Goal: Use online tool/utility: Use online tool/utility

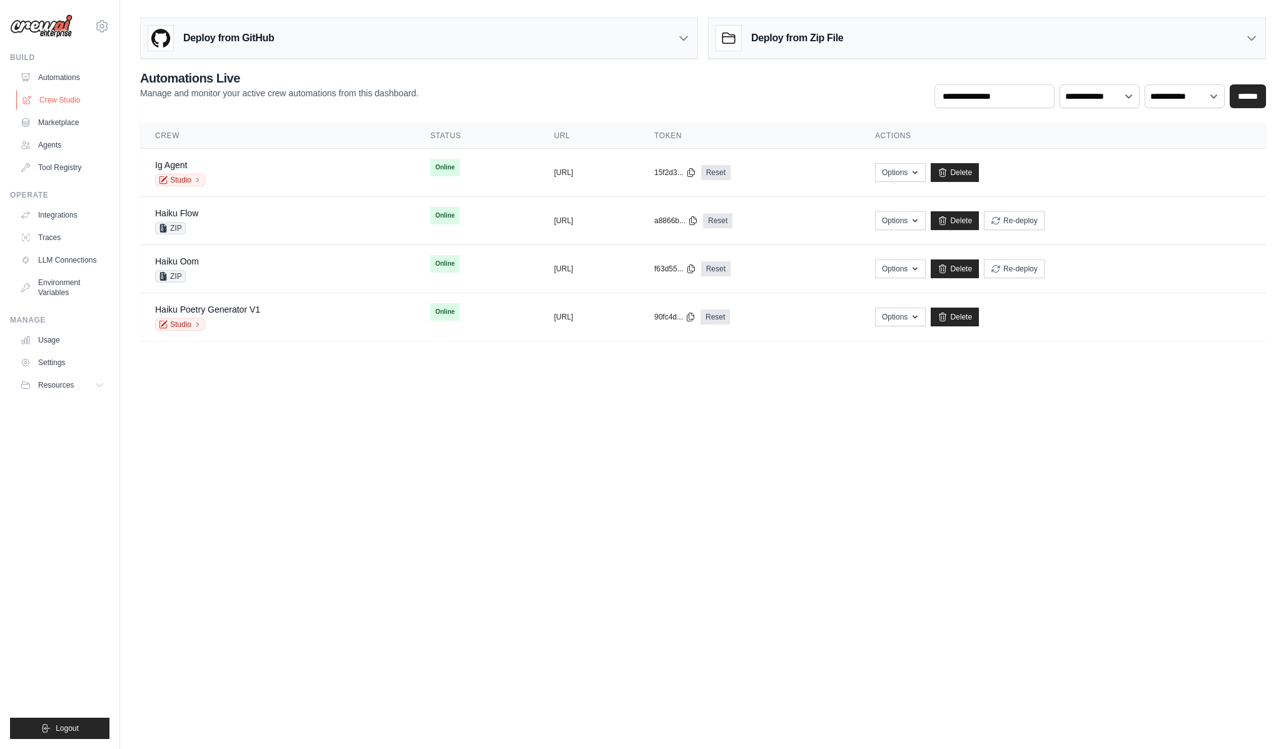
click at [64, 101] on link "Crew Studio" at bounding box center [63, 100] width 94 height 20
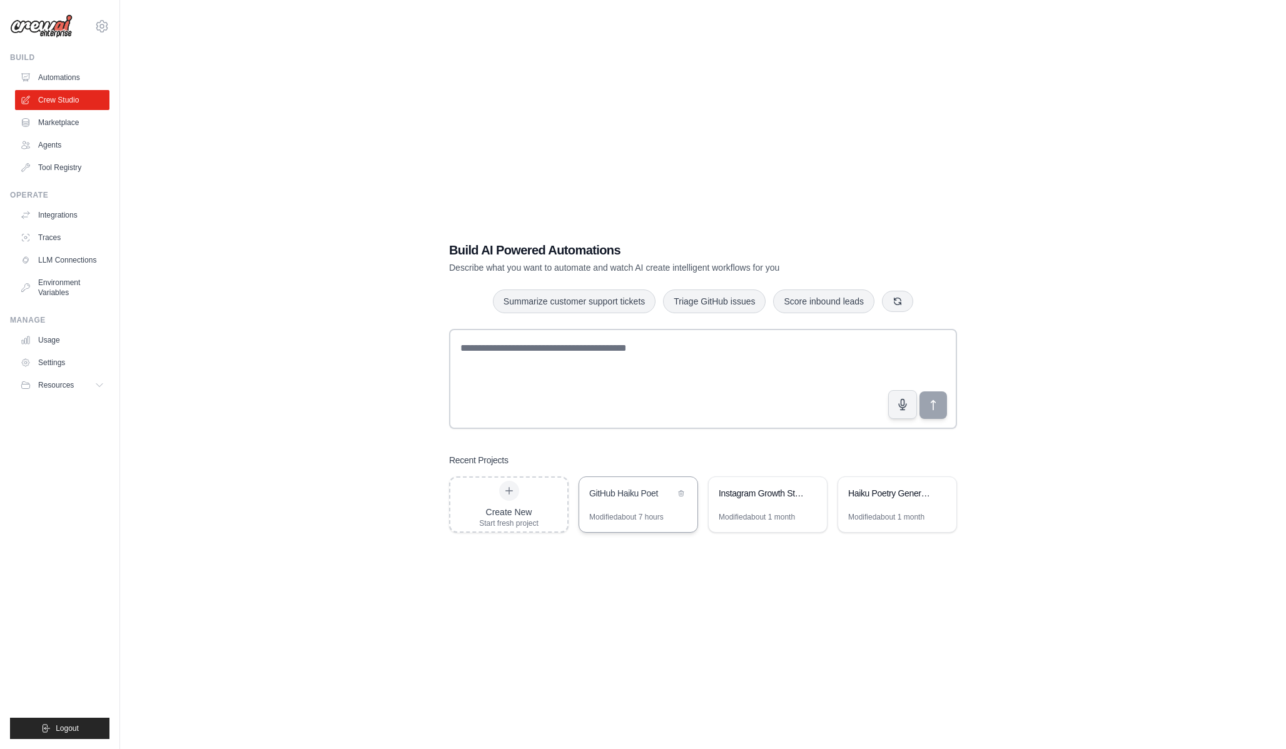
click at [663, 495] on div "GitHub Haiku Poet" at bounding box center [632, 493] width 86 height 13
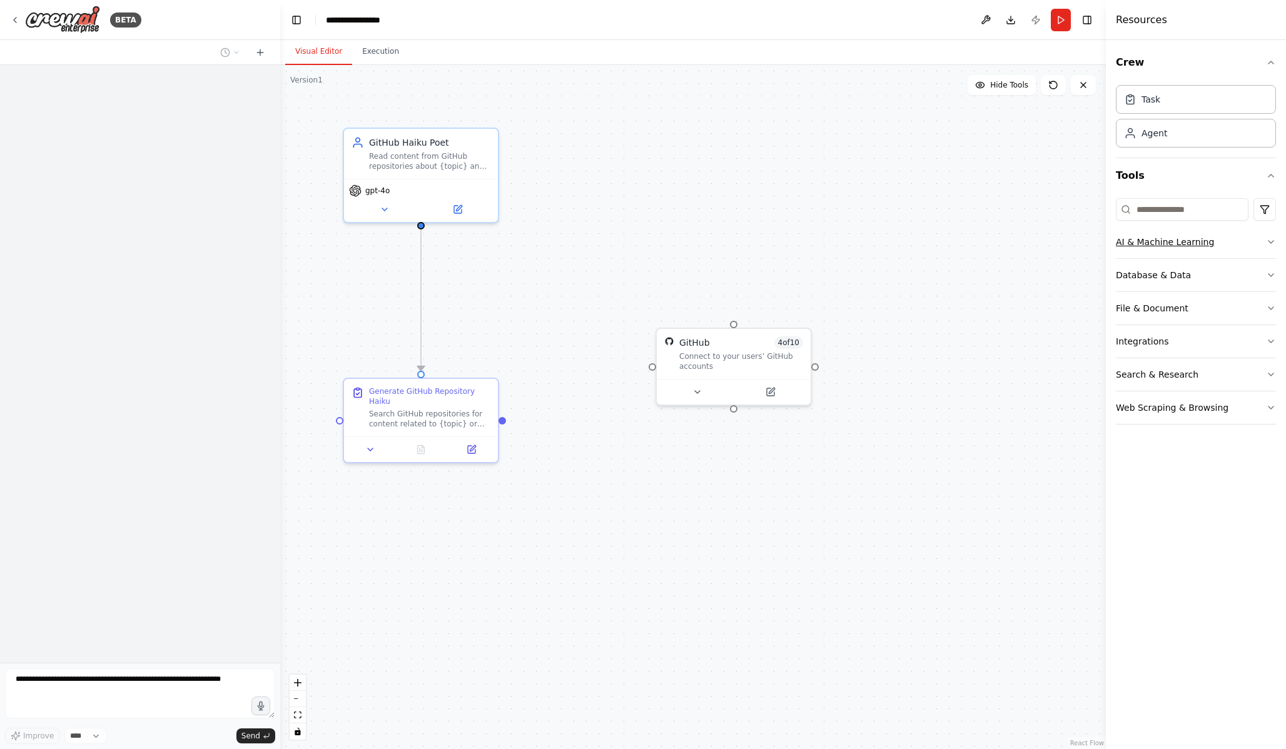
scroll to position [1357, 0]
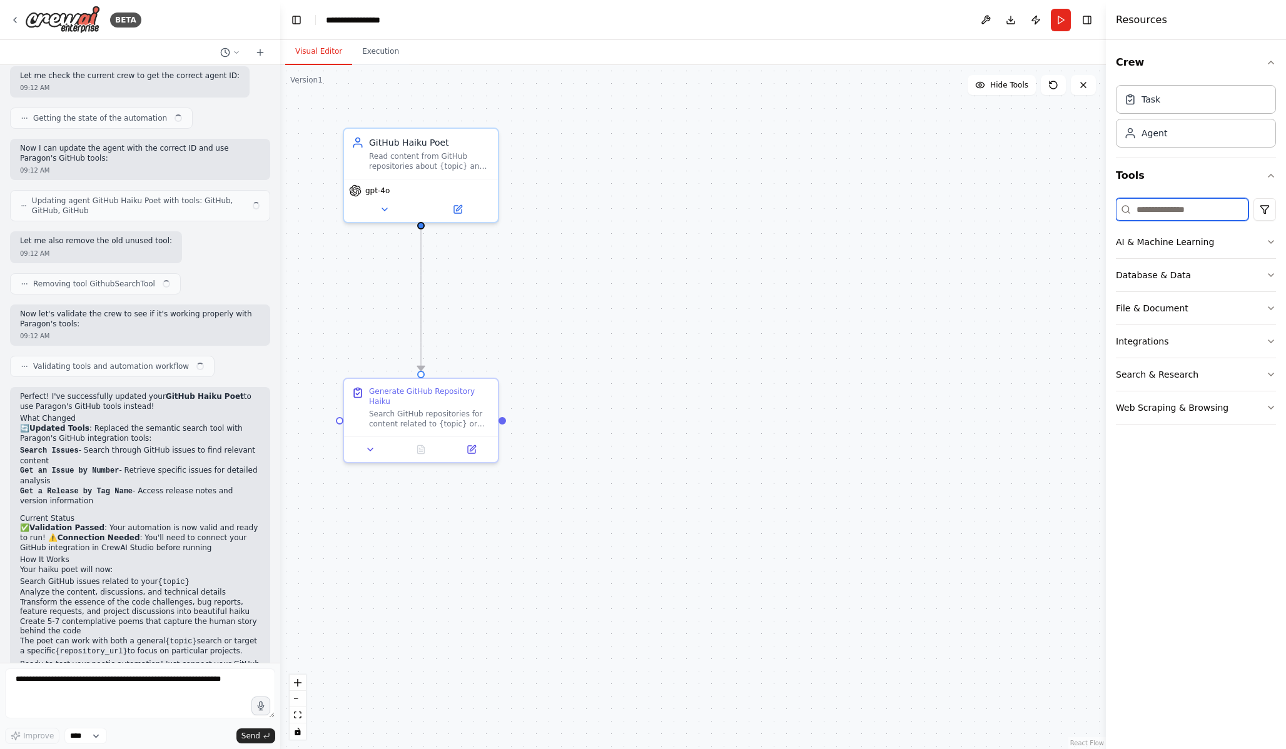
click at [1184, 210] on input at bounding box center [1182, 209] width 133 height 23
click at [1169, 251] on button "Web Scraping & Browsing" at bounding box center [1196, 242] width 160 height 33
click at [1159, 213] on input "****" at bounding box center [1182, 209] width 133 height 23
type input "****"
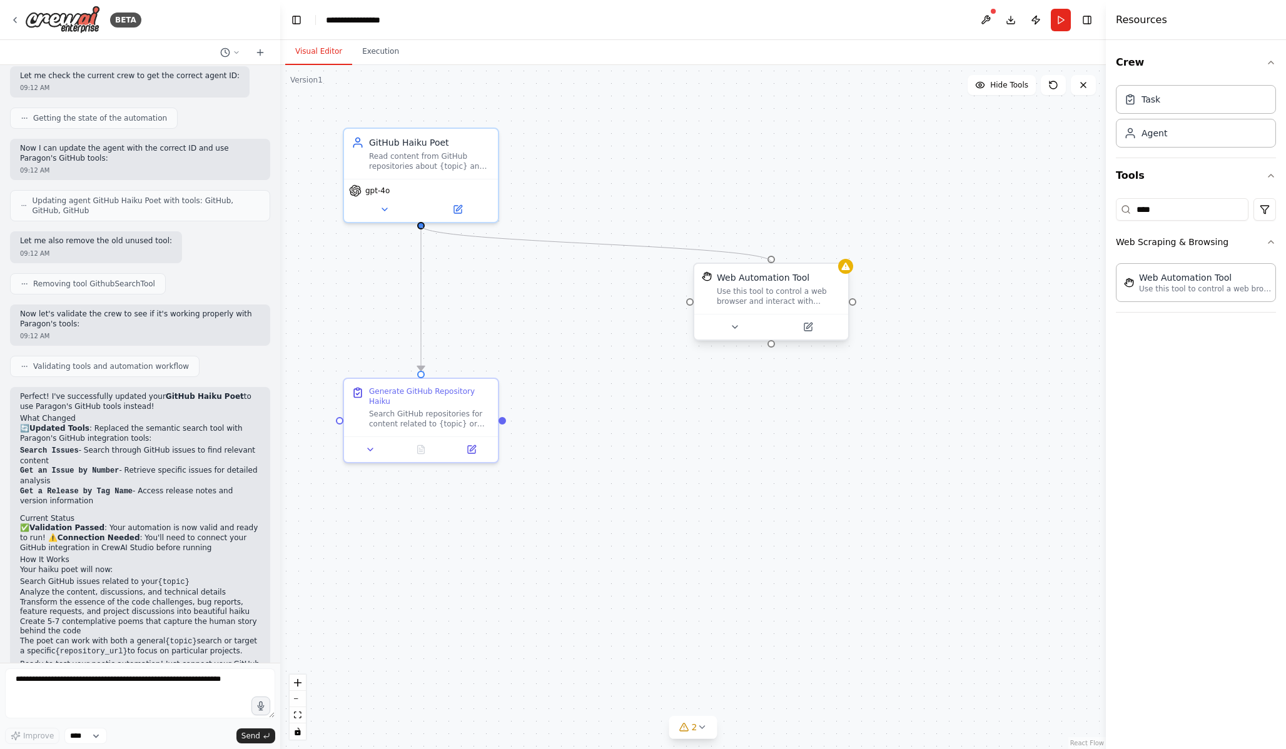
drag, startPoint x: 422, startPoint y: 224, endPoint x: 773, endPoint y: 266, distance: 353.4
click at [773, 266] on div "GitHub Haiku Poet Read content from GitHub repositories about {topic} and trans…" at bounding box center [693, 407] width 826 height 684
drag, startPoint x: 791, startPoint y: 297, endPoint x: 656, endPoint y: 365, distance: 151.9
click at [656, 365] on div "Use this tool to control a web browser and interact with websites using natural…" at bounding box center [641, 359] width 124 height 20
click at [594, 394] on icon at bounding box center [597, 390] width 10 height 10
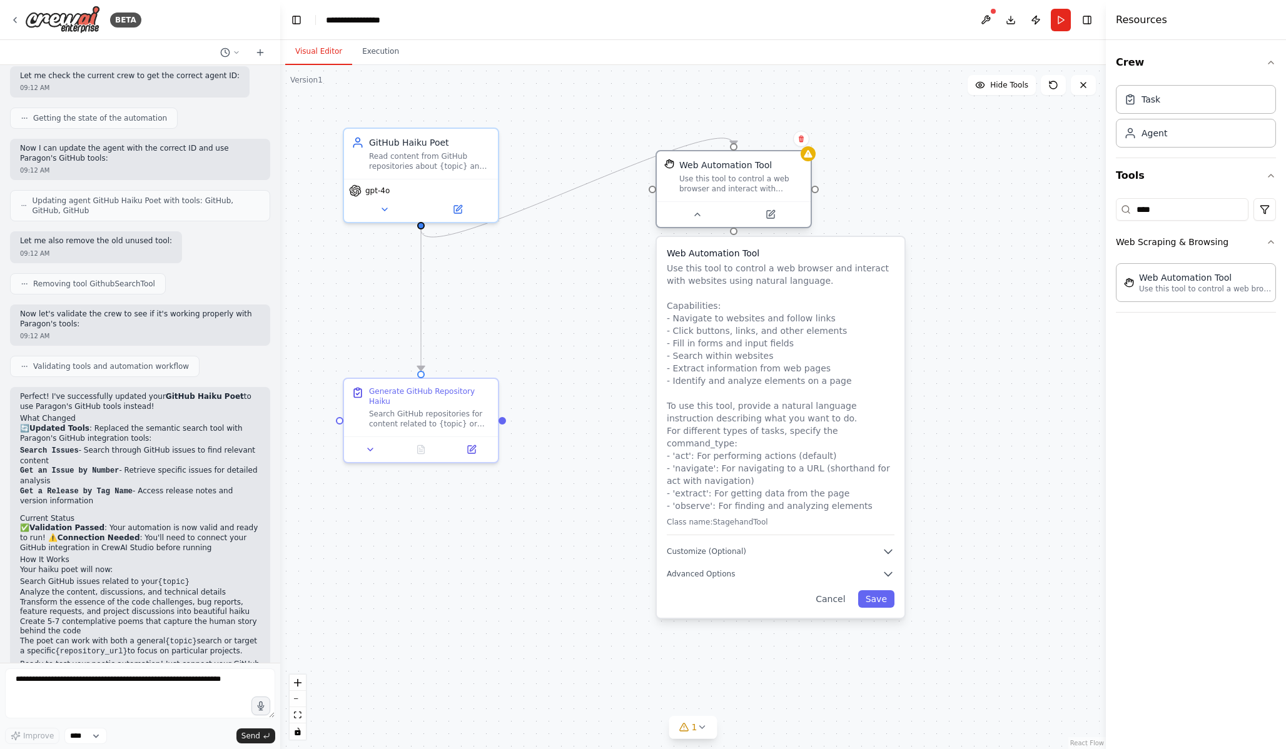
drag, startPoint x: 657, startPoint y: 350, endPoint x: 712, endPoint y: 176, distance: 182.2
click at [712, 176] on div "Use this tool to control a web browser and interact with websites using natural…" at bounding box center [741, 184] width 124 height 20
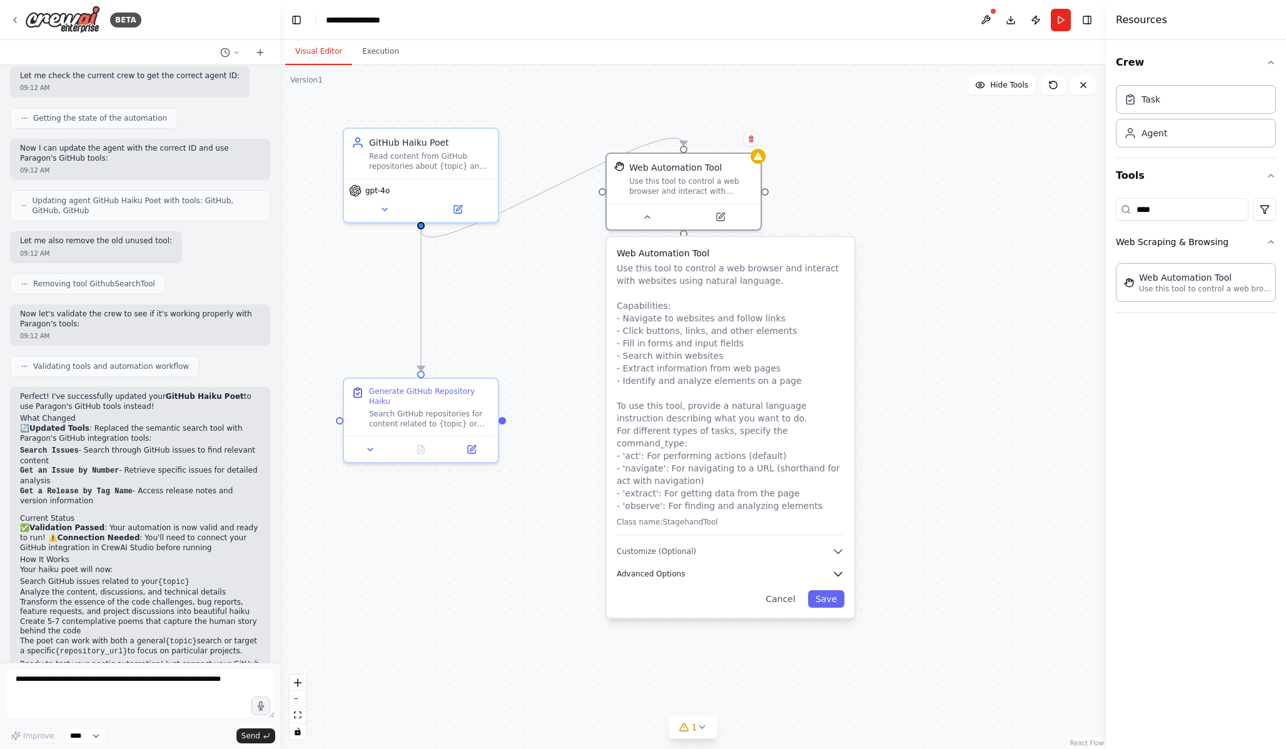
click at [660, 569] on span "Advanced Options" at bounding box center [651, 574] width 68 height 10
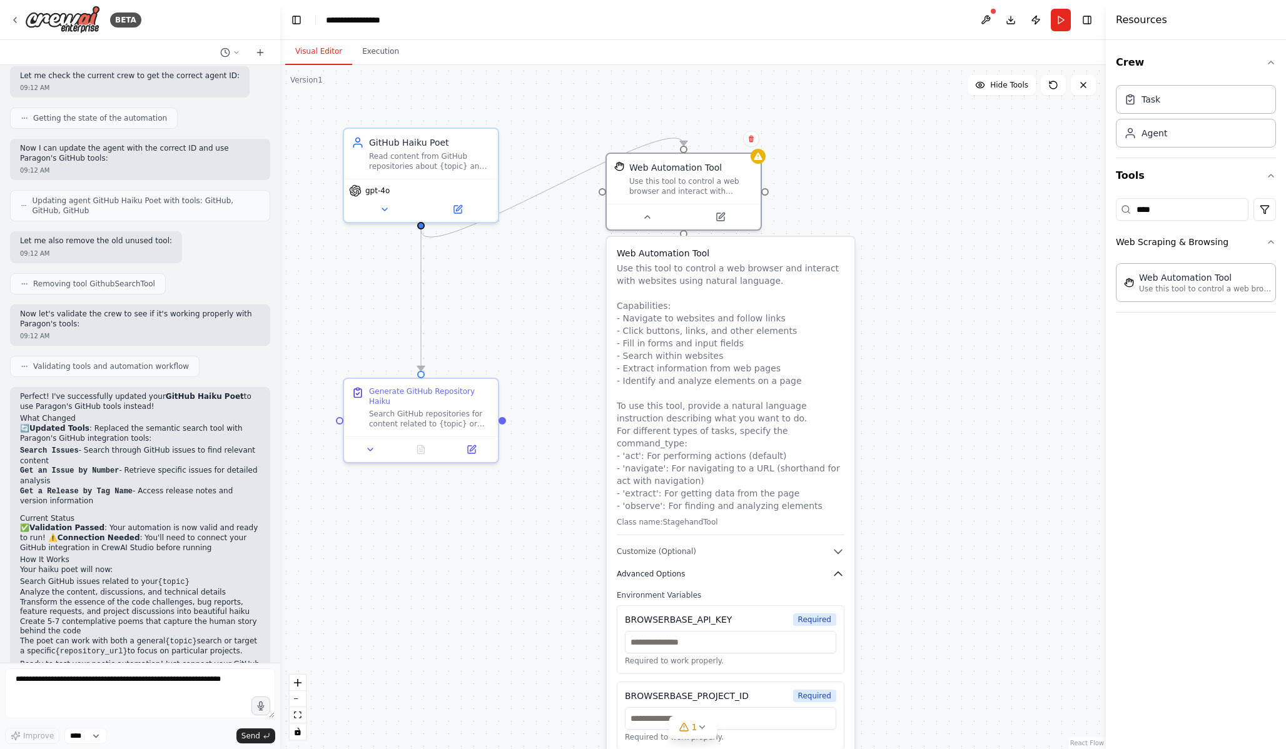
click at [656, 569] on span "Advanced Options" at bounding box center [651, 574] width 68 height 10
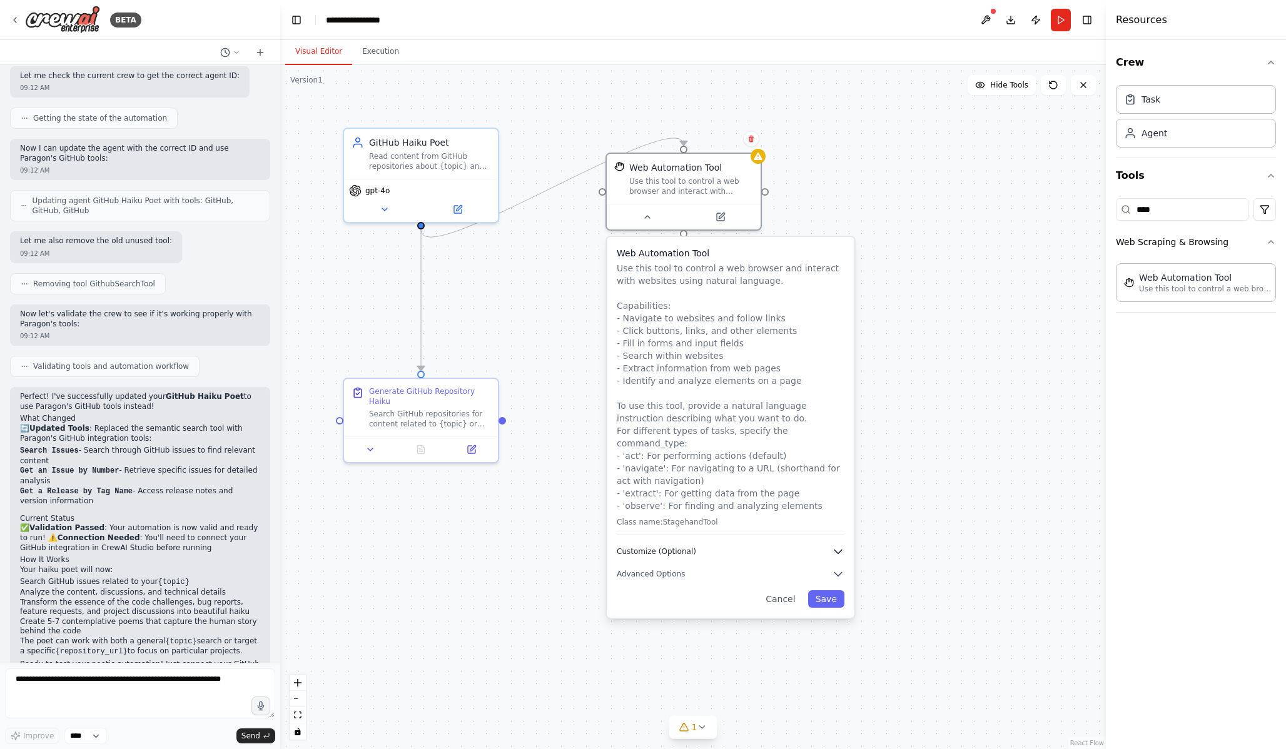
click at [656, 545] on button "Customize (Optional)" at bounding box center [731, 551] width 228 height 13
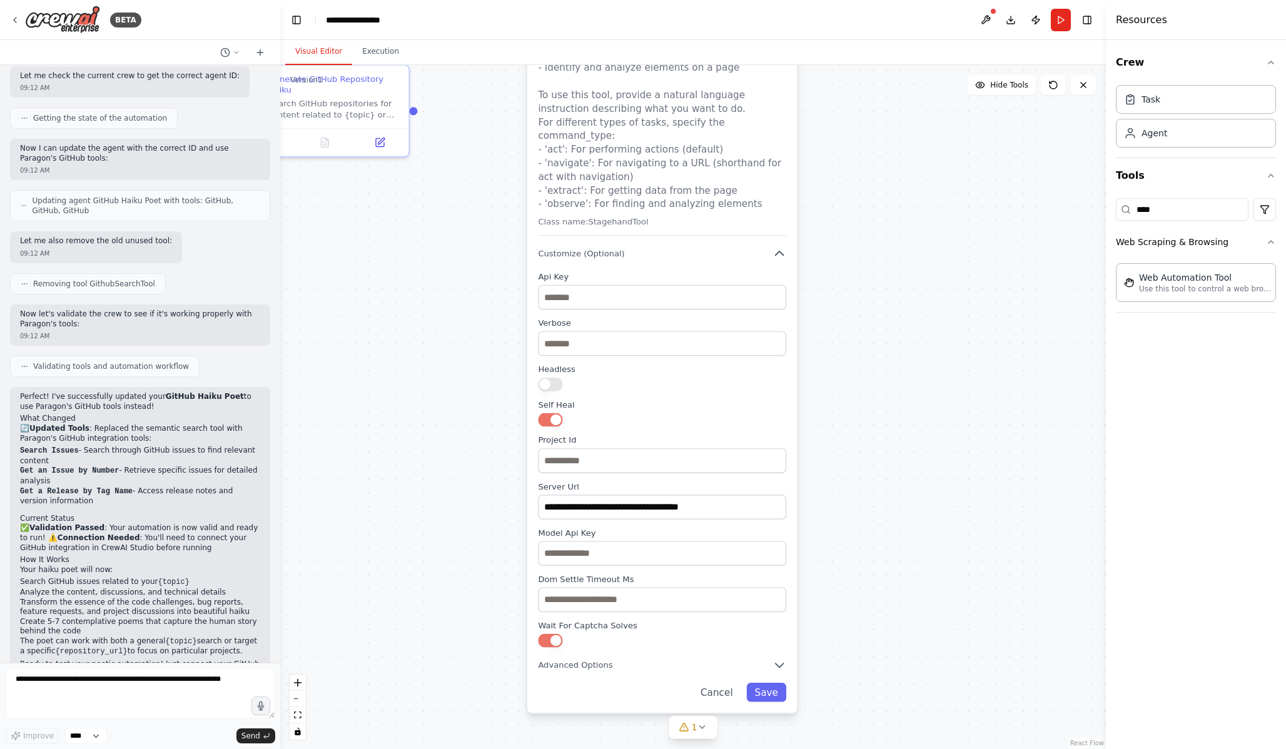
drag, startPoint x: 939, startPoint y: 552, endPoint x: 881, endPoint y: 242, distance: 315.0
click at [881, 242] on div ".deletable-edge-delete-btn { width: 20px; height: 20px; border: 0px solid #ffff…" at bounding box center [693, 407] width 826 height 684
click at [571, 292] on input "text" at bounding box center [661, 297] width 248 height 24
click at [587, 542] on input "text" at bounding box center [661, 552] width 248 height 24
click at [581, 286] on input "text" at bounding box center [661, 297] width 248 height 24
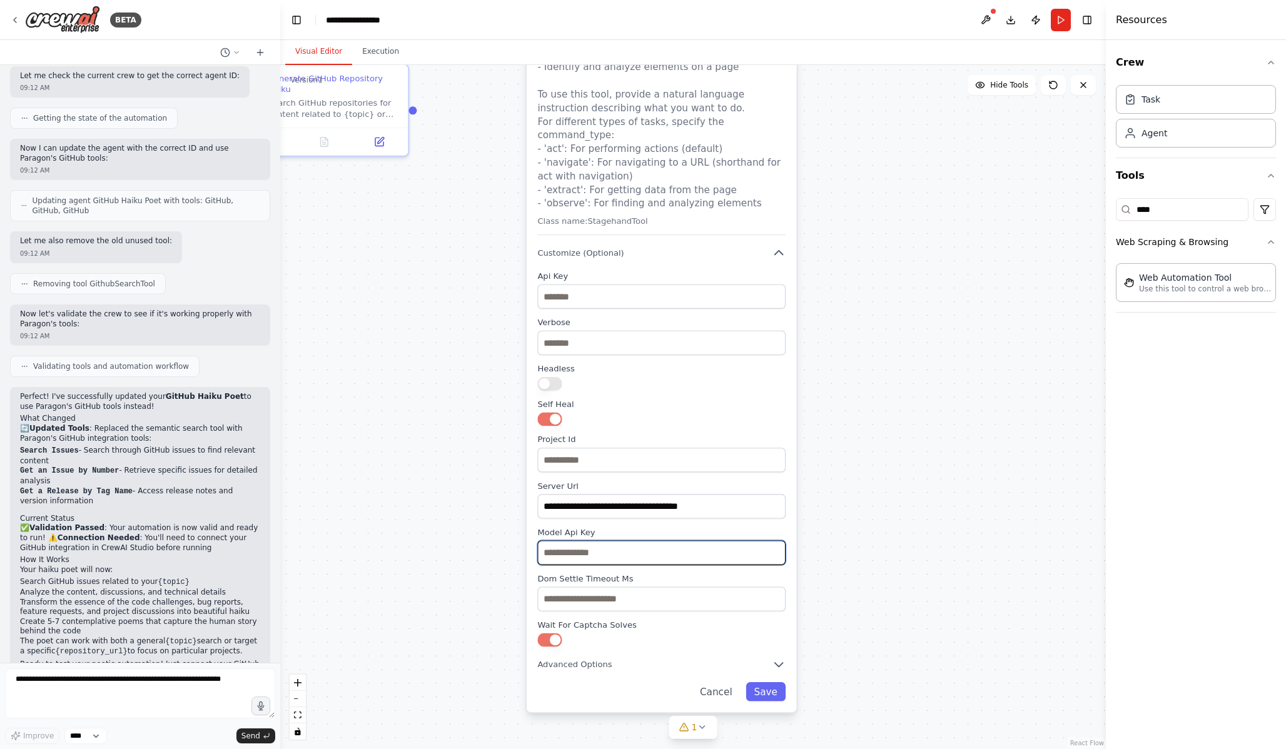
click at [592, 541] on input "text" at bounding box center [661, 552] width 248 height 24
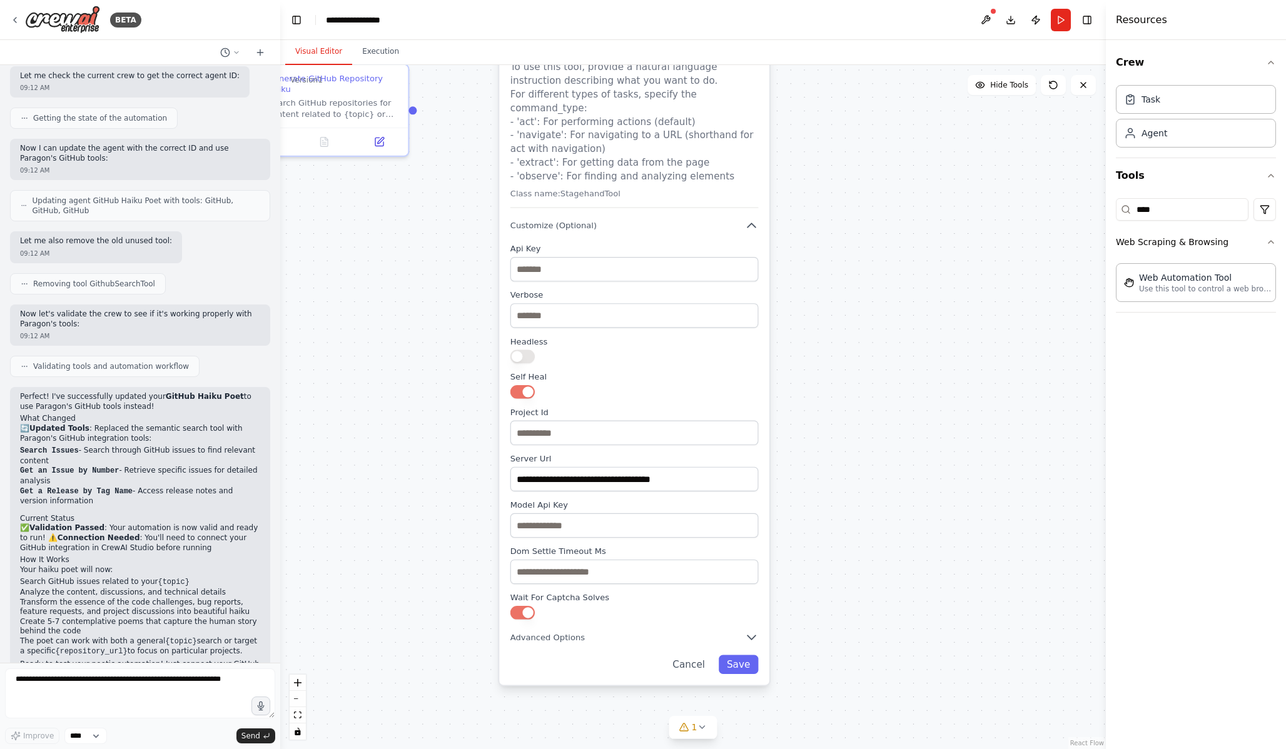
drag, startPoint x: 620, startPoint y: 155, endPoint x: 597, endPoint y: 129, distance: 34.5
click at [597, 129] on p "Use this tool to control a web browser and interact with websites using natural…" at bounding box center [634, 46] width 248 height 273
click at [579, 632] on span "Advanced Options" at bounding box center [547, 637] width 74 height 11
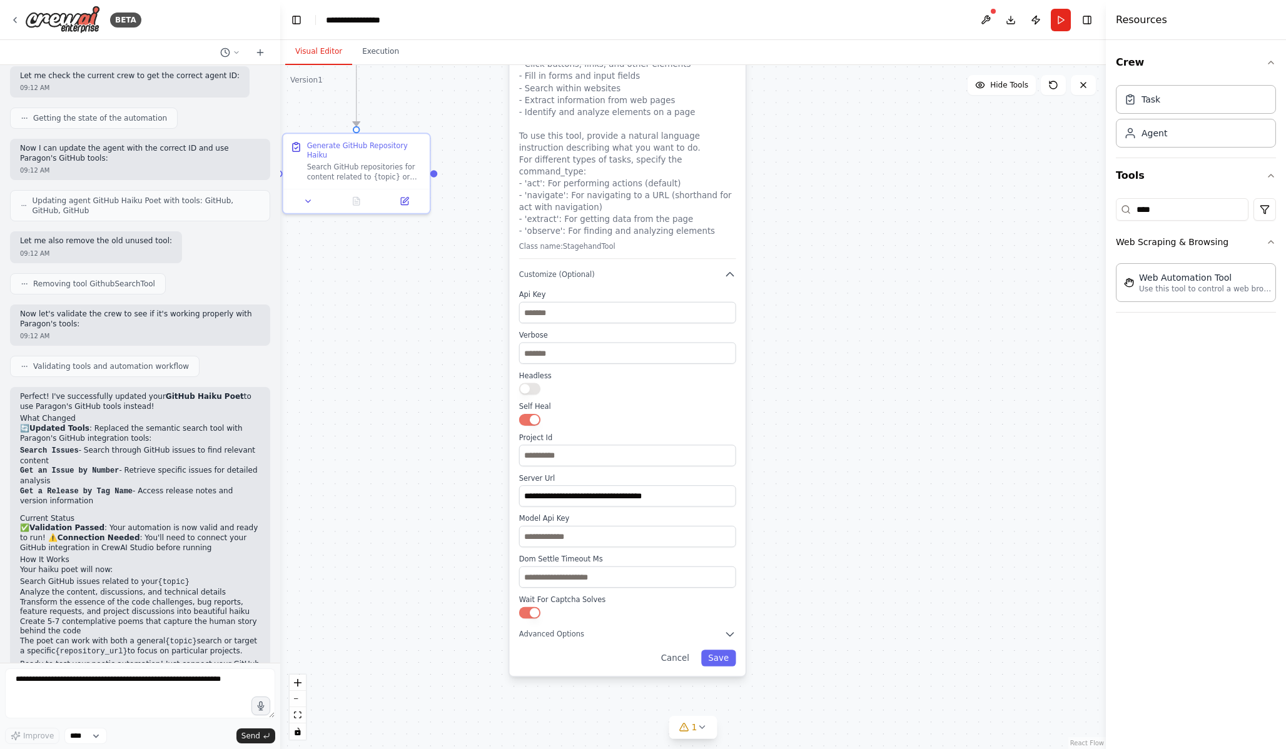
click at [724, 616] on div "**********" at bounding box center [628, 325] width 236 height 701
click at [728, 629] on icon "button" at bounding box center [730, 635] width 12 height 12
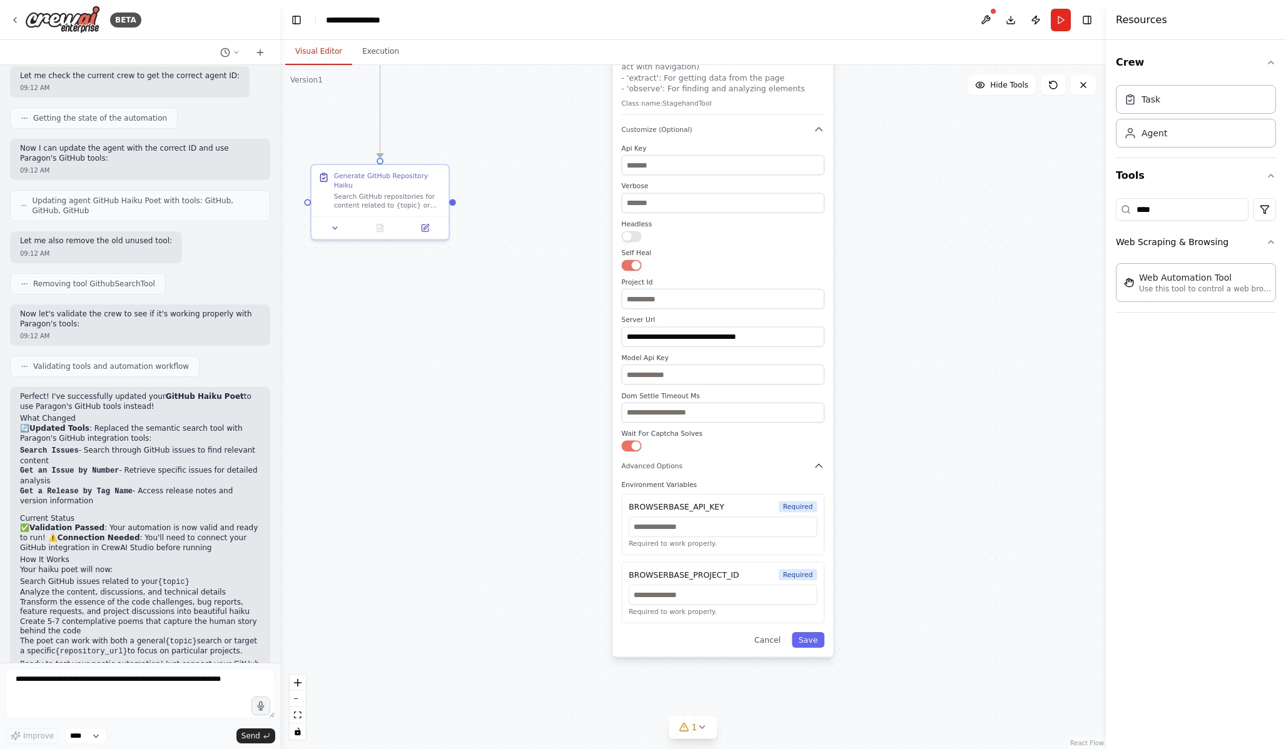
drag, startPoint x: 708, startPoint y: 632, endPoint x: 789, endPoint y: 465, distance: 185.2
click at [791, 466] on div "**********" at bounding box center [722, 253] width 221 height 808
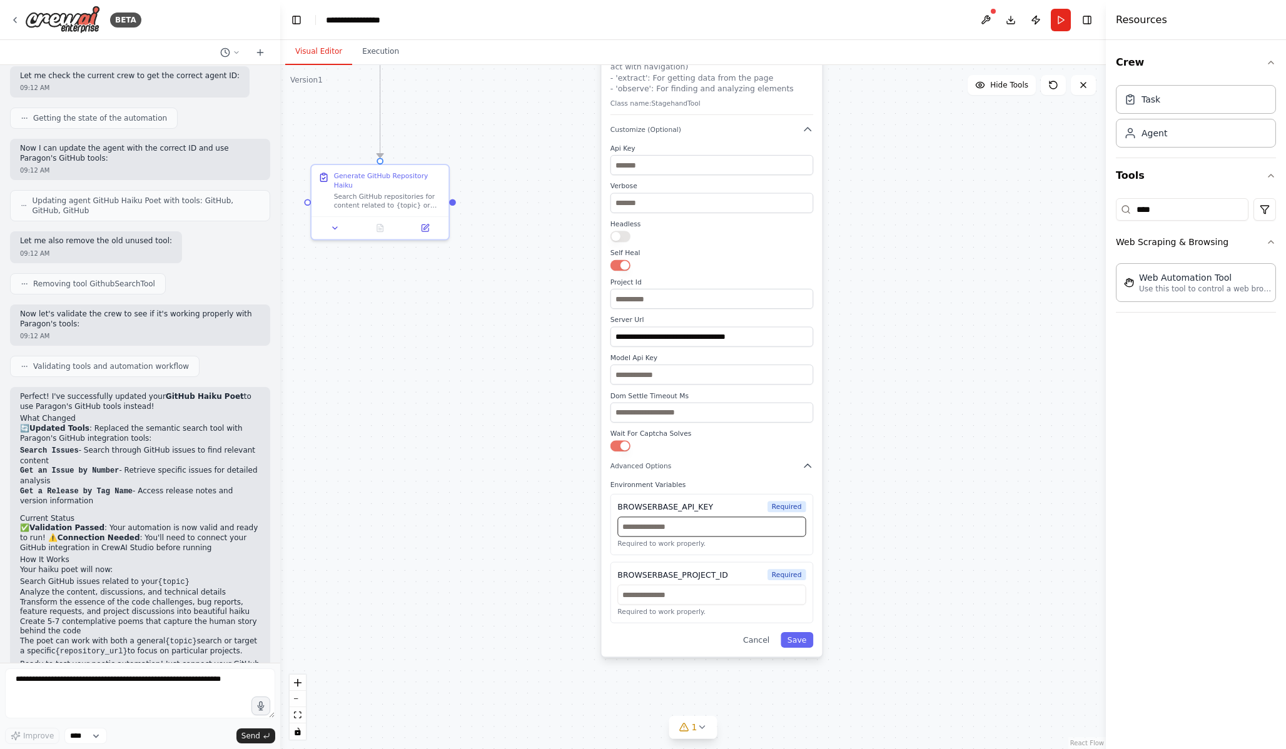
click at [712, 517] on input "text" at bounding box center [711, 527] width 188 height 20
click at [708, 585] on input "text" at bounding box center [711, 595] width 188 height 20
click at [652, 519] on input "text" at bounding box center [711, 527] width 188 height 20
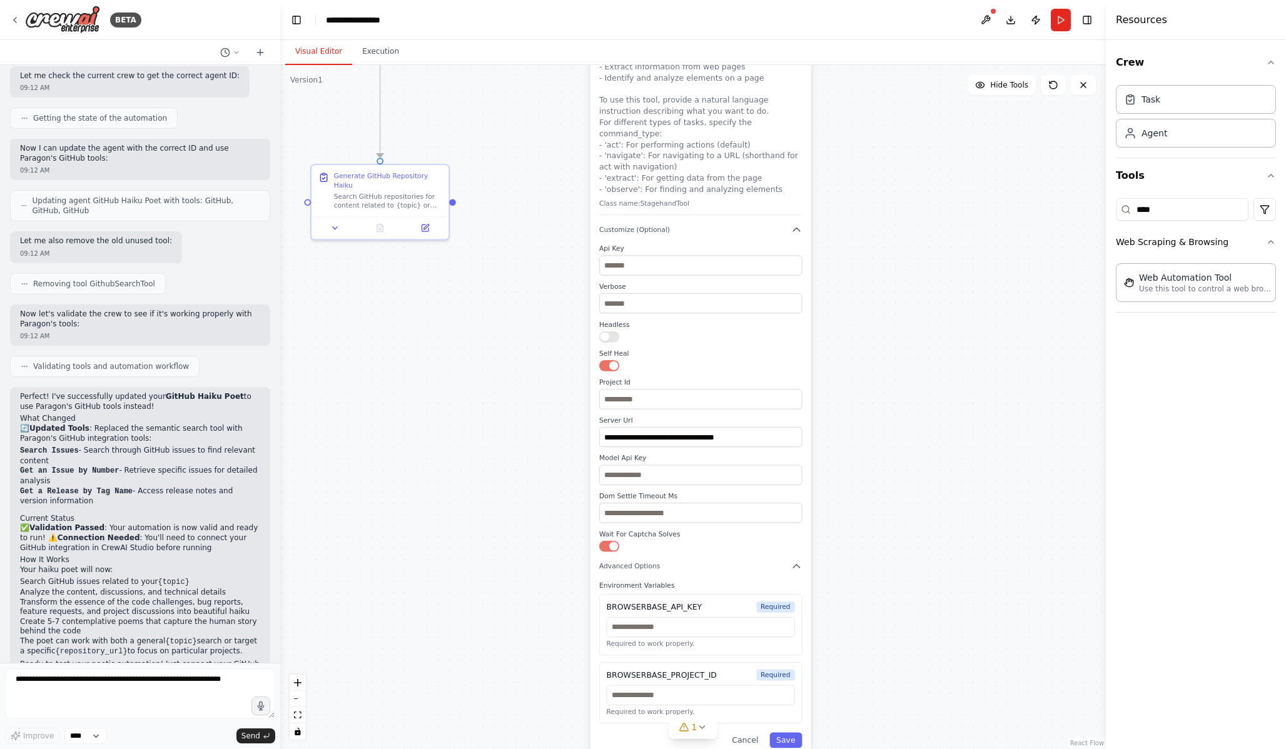
drag, startPoint x: 672, startPoint y: 444, endPoint x: 656, endPoint y: 540, distance: 98.3
click at [656, 540] on div "**********" at bounding box center [701, 353] width 221 height 808
click at [801, 212] on div "**********" at bounding box center [701, 353] width 221 height 808
click at [795, 212] on div "**********" at bounding box center [701, 353] width 221 height 808
click at [799, 225] on icon "button" at bounding box center [796, 230] width 11 height 11
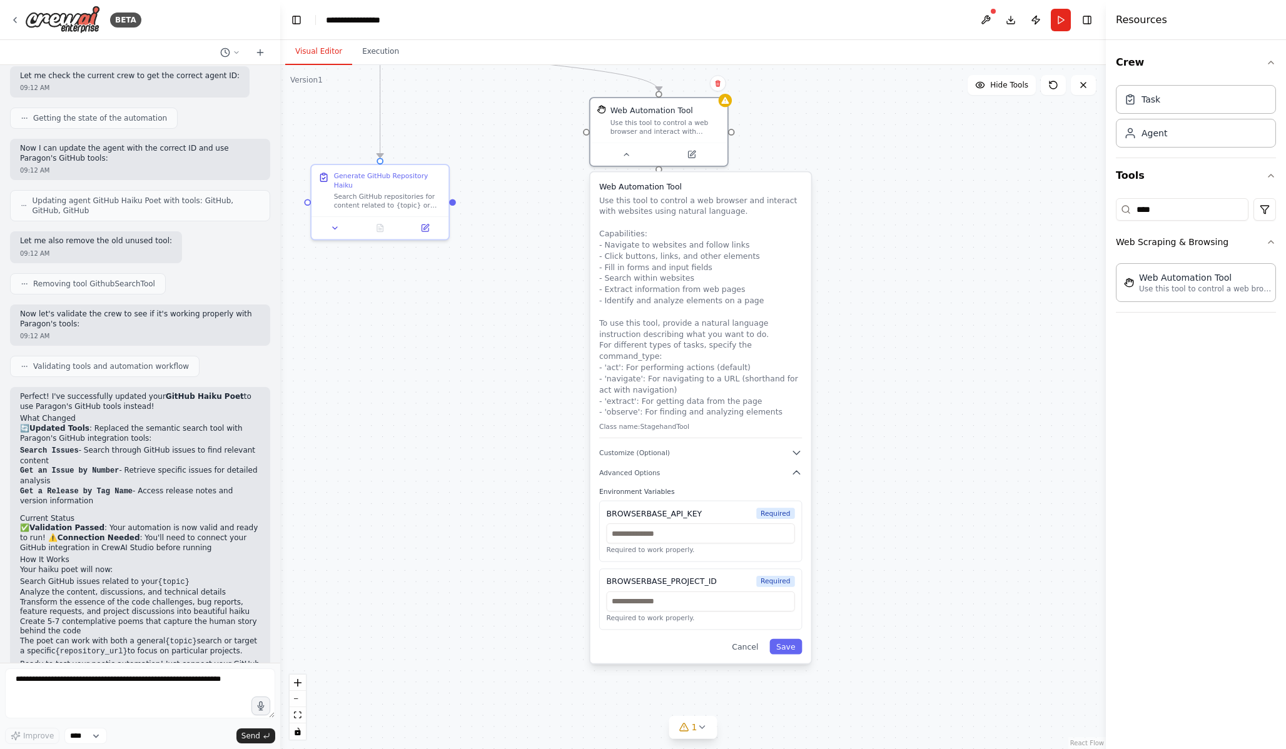
drag, startPoint x: 656, startPoint y: 178, endPoint x: 656, endPoint y: 396, distance: 218.3
click at [656, 396] on p "Use this tool to control a web browser and interact with websites using natural…" at bounding box center [700, 306] width 203 height 223
click at [762, 433] on div "Web Automation Tool Use this tool to control a web browser and interact with we…" at bounding box center [701, 418] width 221 height 491
click at [789, 447] on button "Customize (Optional)" at bounding box center [700, 452] width 203 height 11
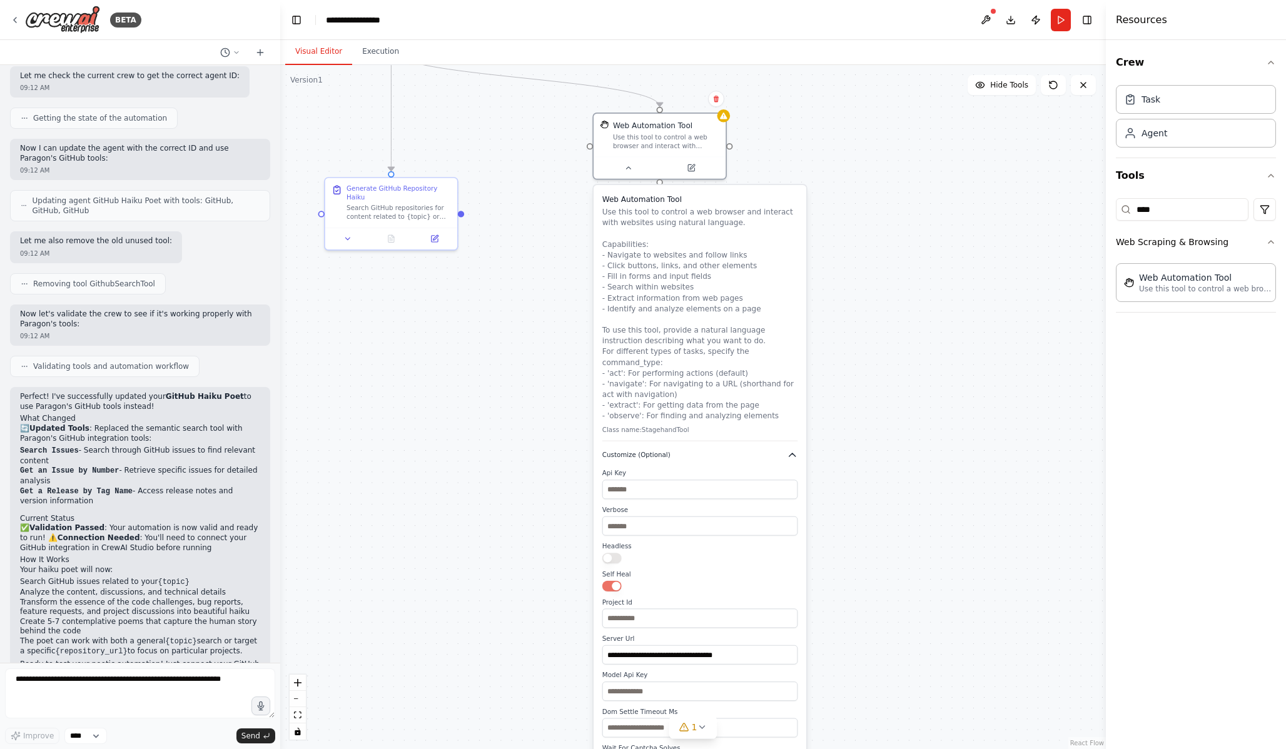
click at [791, 450] on icon "button" at bounding box center [792, 455] width 11 height 11
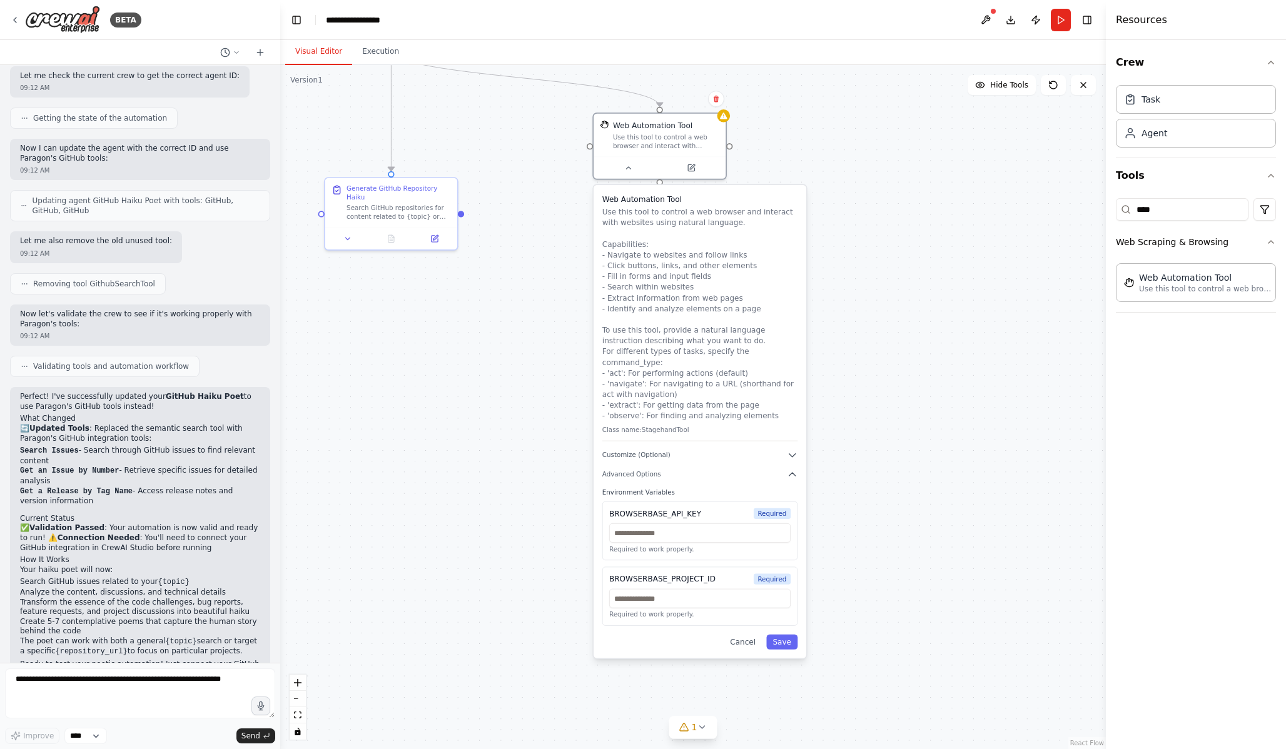
click at [783, 473] on div "Web Automation Tool Use this tool to control a web browser and interact with we…" at bounding box center [700, 421] width 213 height 473
click at [786, 469] on button "Advanced Options" at bounding box center [700, 474] width 196 height 11
click at [793, 453] on div "Web Automation Tool Use this tool to control a web browser and interact with we…" at bounding box center [700, 348] width 213 height 327
click at [793, 450] on icon "button" at bounding box center [792, 455] width 11 height 11
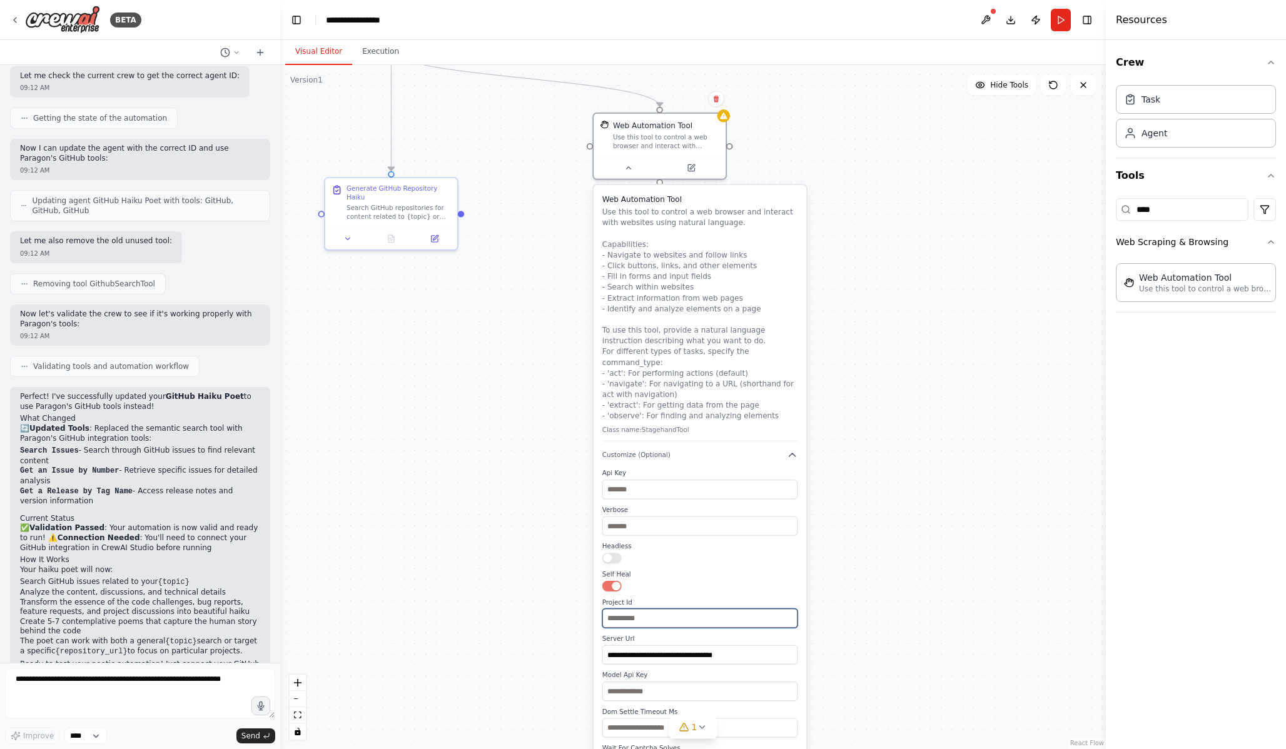
drag, startPoint x: 661, startPoint y: 605, endPoint x: 669, endPoint y: 544, distance: 61.9
click at [669, 545] on div "**********" at bounding box center [700, 617] width 196 height 297
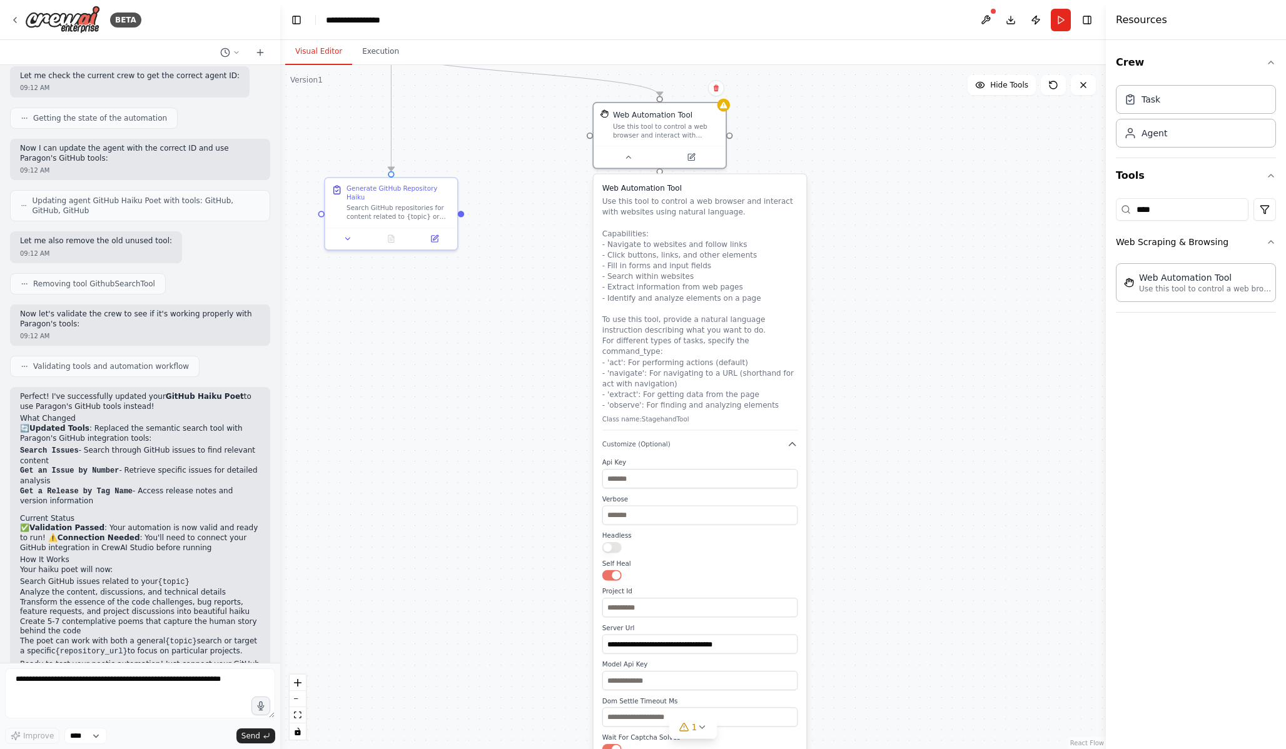
drag, startPoint x: 669, startPoint y: 544, endPoint x: 687, endPoint y: 435, distance: 110.2
click at [687, 542] on div at bounding box center [700, 547] width 196 height 11
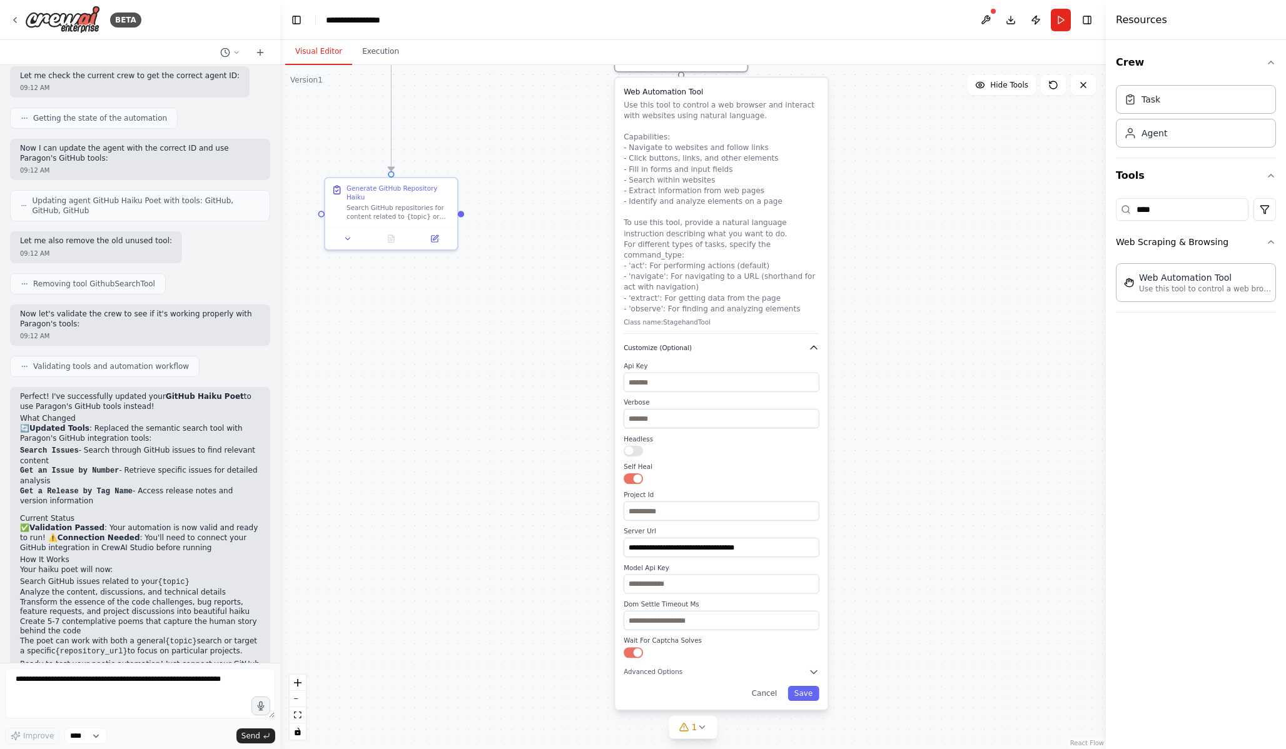
click at [809, 343] on icon "button" at bounding box center [813, 348] width 11 height 11
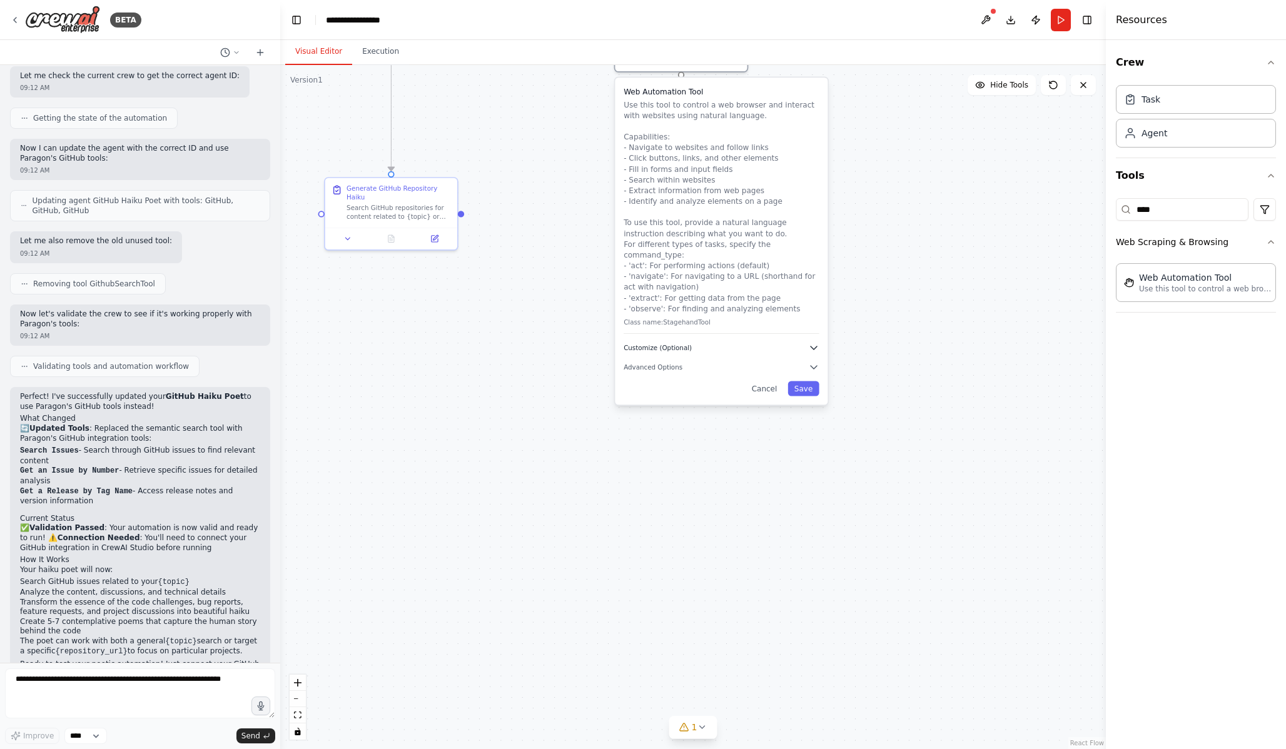
click at [815, 343] on icon "button" at bounding box center [813, 348] width 11 height 11
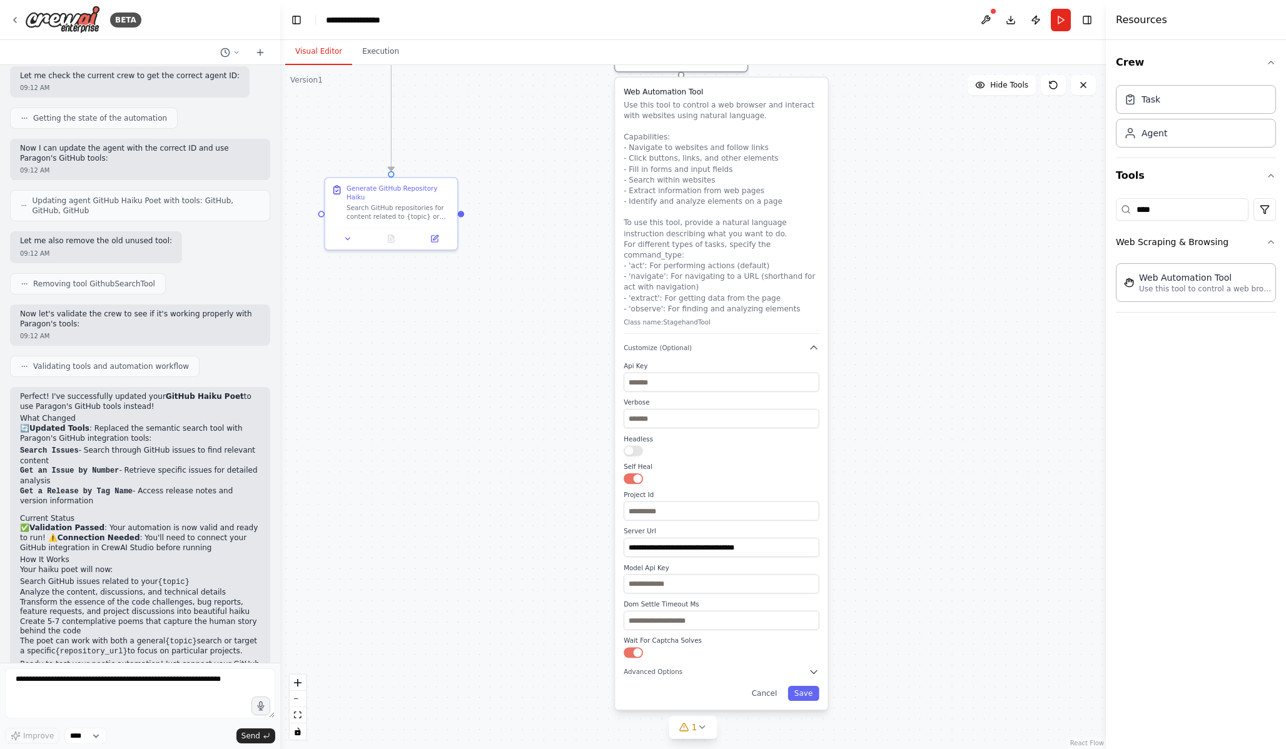
click at [814, 330] on div "**********" at bounding box center [721, 394] width 213 height 632
click at [814, 343] on icon "button" at bounding box center [813, 348] width 11 height 11
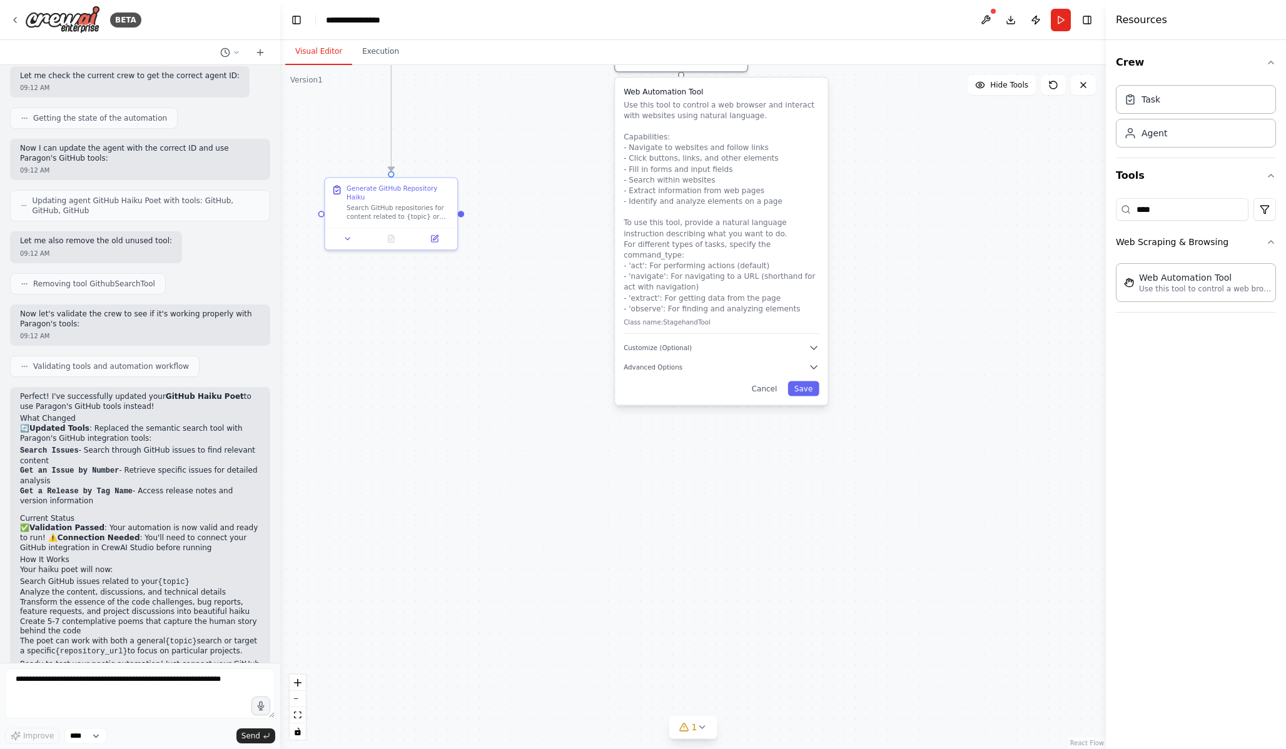
click at [802, 347] on div "Web Automation Tool Use this tool to control a web browser and interact with we…" at bounding box center [721, 241] width 213 height 327
click at [812, 362] on icon "button" at bounding box center [813, 367] width 11 height 11
click at [814, 343] on icon "button" at bounding box center [813, 348] width 11 height 11
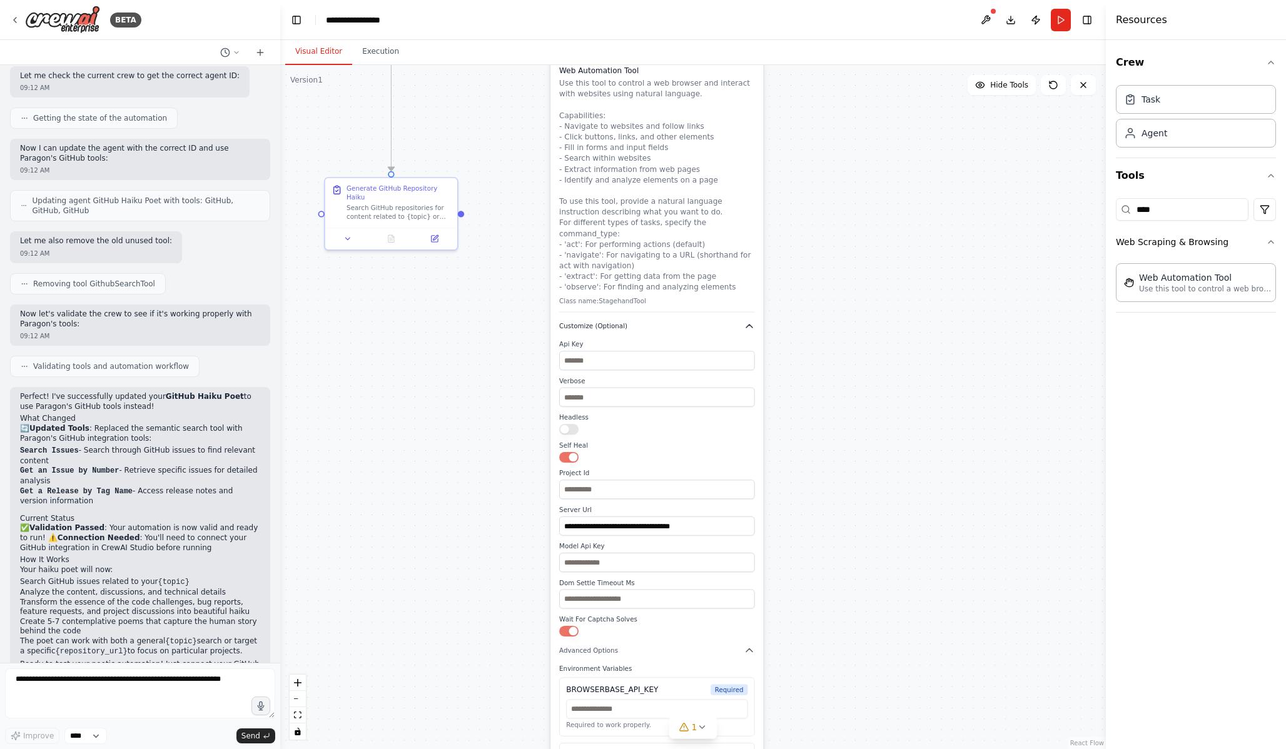
drag, startPoint x: 660, startPoint y: 338, endPoint x: 563, endPoint y: 317, distance: 99.4
click at [563, 322] on span "Customize (Optional)" at bounding box center [593, 326] width 68 height 9
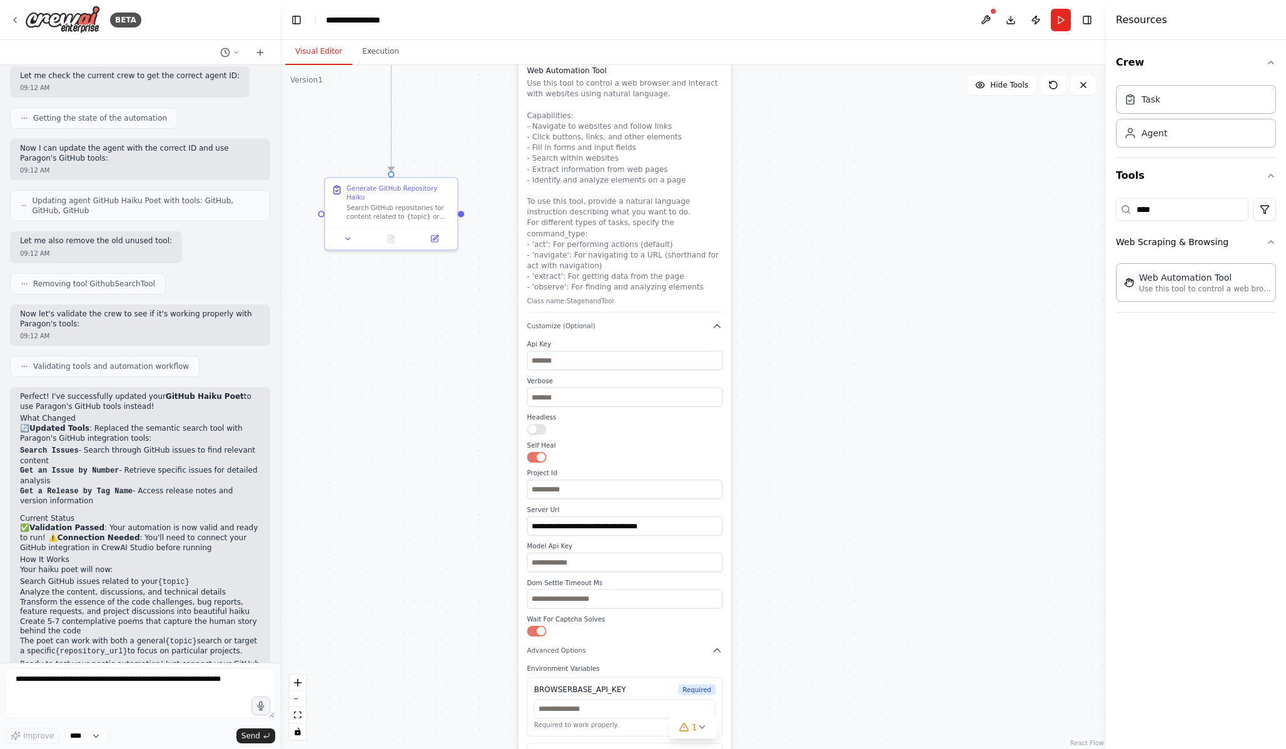
click at [586, 297] on p "Class name: StagehandTool" at bounding box center [625, 301] width 196 height 9
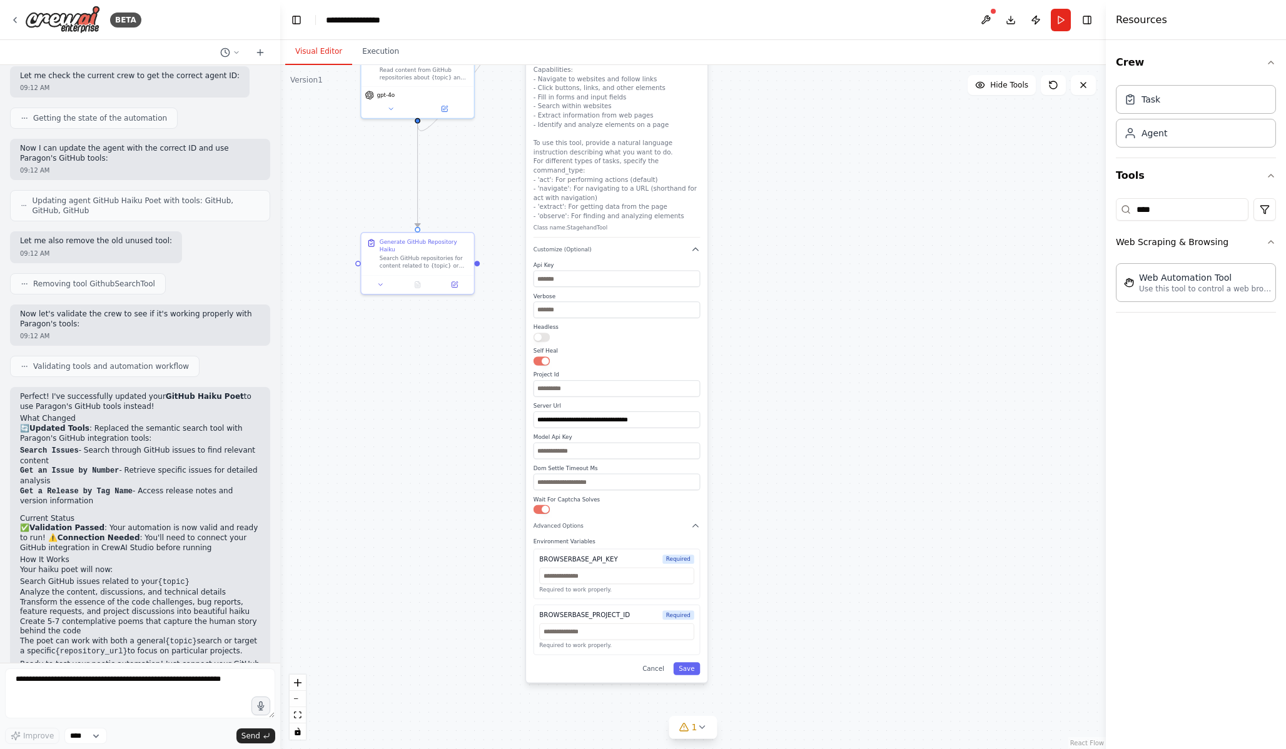
drag, startPoint x: 591, startPoint y: 650, endPoint x: 592, endPoint y: 473, distance: 177.0
click at [592, 538] on div "Environment Variables BROWSERBASE_API_KEY Required Required to work properly. B…" at bounding box center [617, 596] width 166 height 117
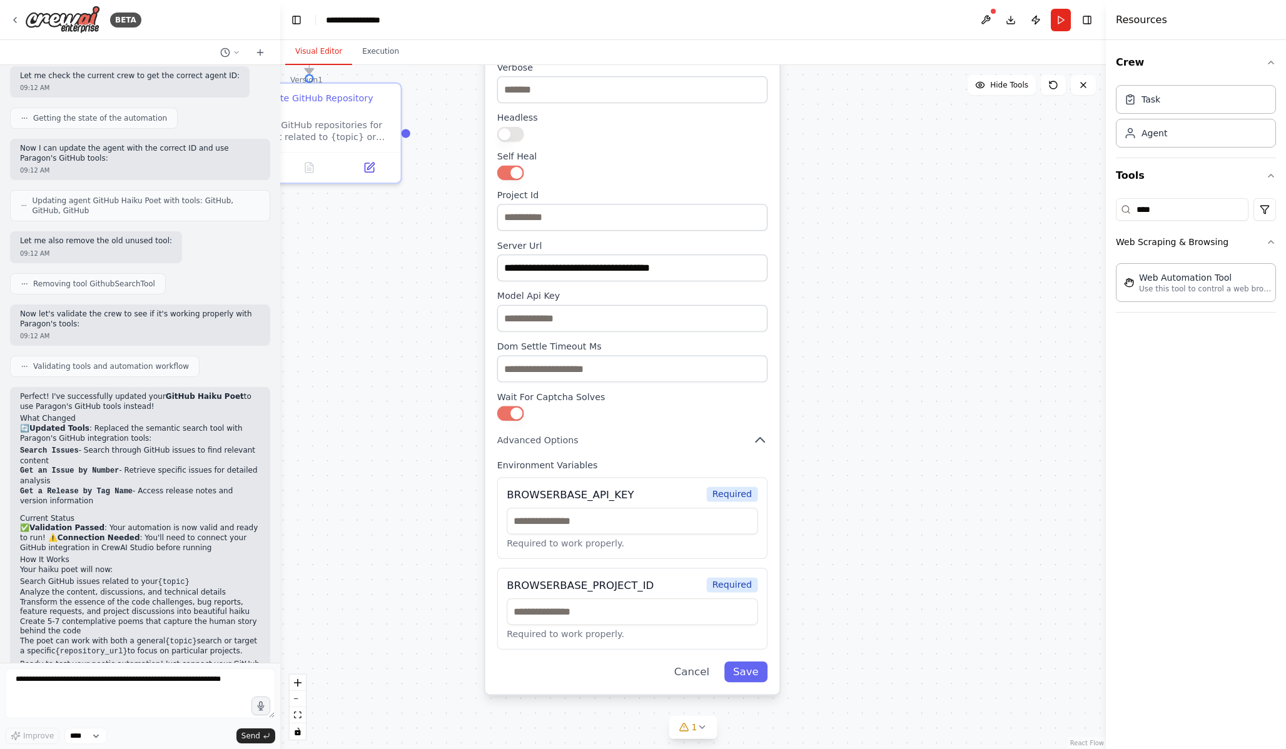
drag, startPoint x: 600, startPoint y: 496, endPoint x: 600, endPoint y: 416, distance: 80.1
click at [600, 487] on div "BROWSERBASE_API_KEY" at bounding box center [570, 494] width 127 height 15
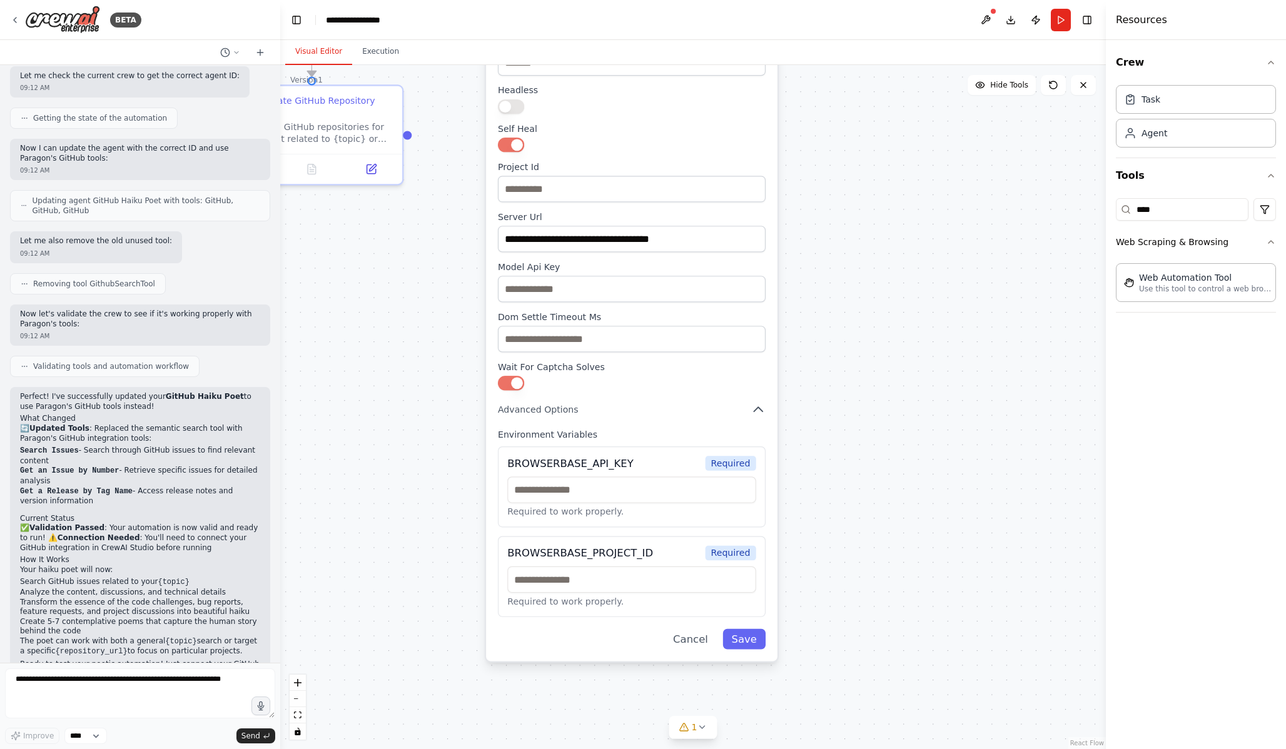
drag, startPoint x: 750, startPoint y: 209, endPoint x: 750, endPoint y: 283, distance: 74.4
click at [750, 253] on div "**********" at bounding box center [632, 231] width 268 height 41
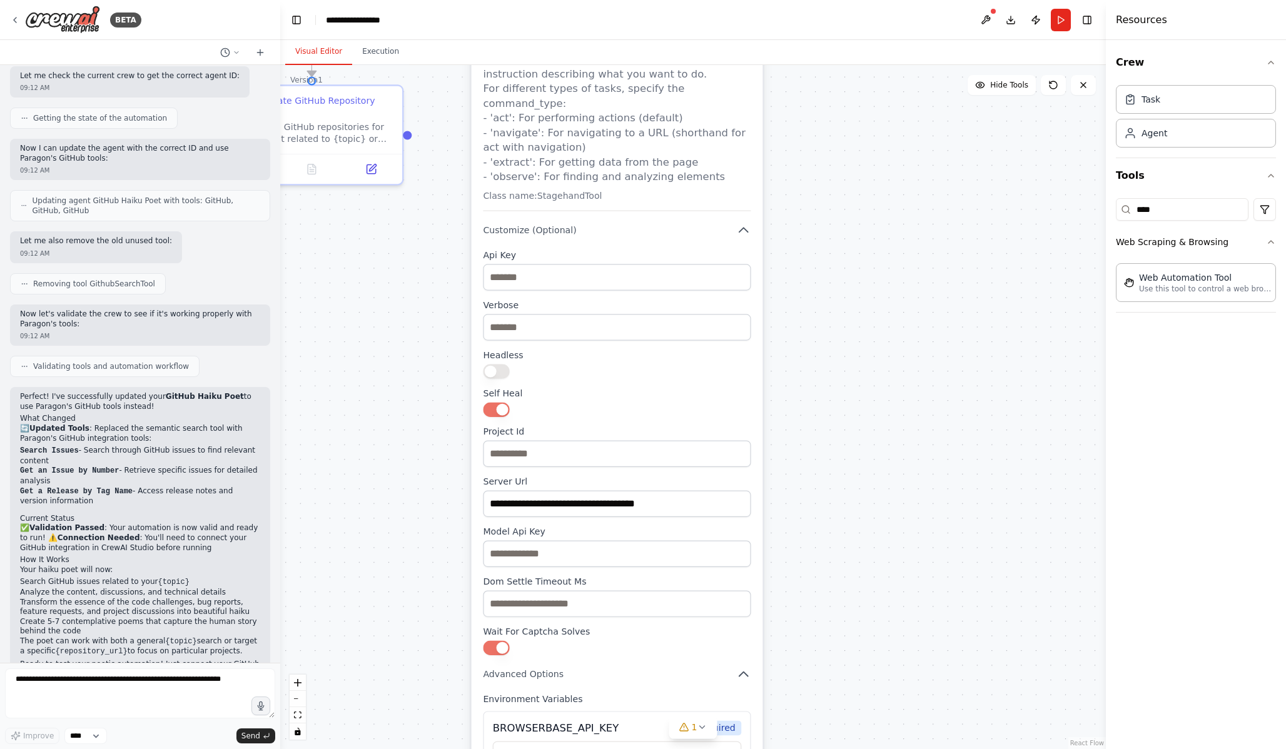
drag, startPoint x: 771, startPoint y: 205, endPoint x: 761, endPoint y: 378, distance: 174.2
click at [761, 380] on div "**********" at bounding box center [618, 394] width 292 height 1066
click at [539, 269] on input "text" at bounding box center [617, 277] width 268 height 26
click at [742, 228] on icon "button" at bounding box center [743, 230] width 9 height 4
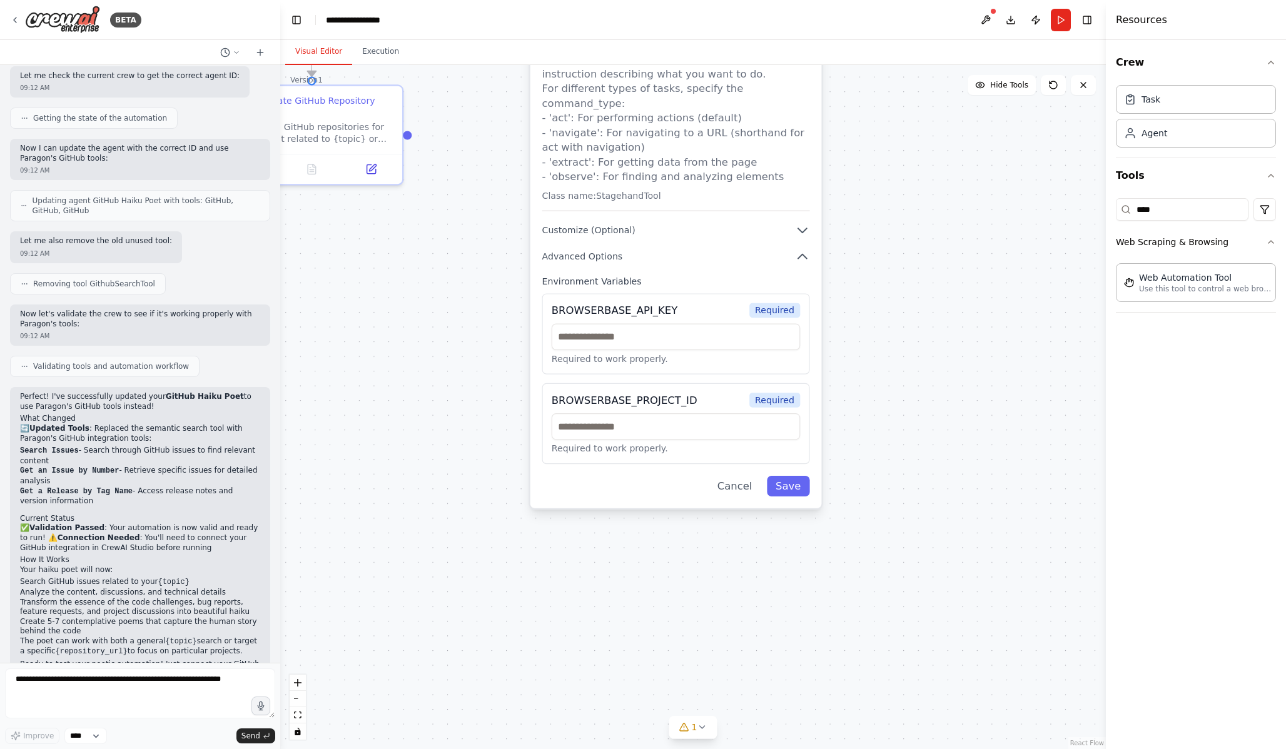
drag, startPoint x: 499, startPoint y: 297, endPoint x: 552, endPoint y: 297, distance: 53.2
click at [552, 303] on div "BROWSERBASE_API_KEY" at bounding box center [615, 310] width 126 height 15
click at [623, 324] on input "text" at bounding box center [676, 337] width 249 height 26
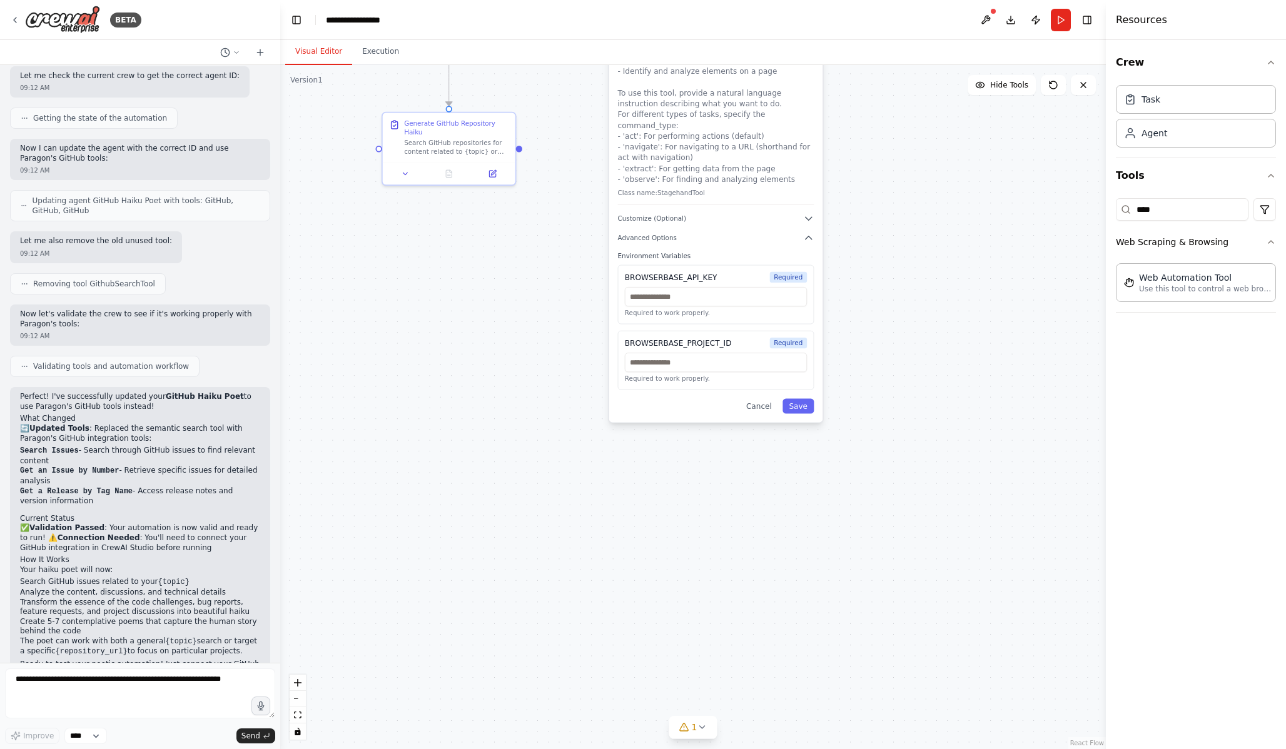
drag, startPoint x: 826, startPoint y: 186, endPoint x: 826, endPoint y: 356, distance: 169.5
click at [826, 353] on div ".deletable-edge-delete-btn { width: 20px; height: 20px; border: 0px solid #ffff…" at bounding box center [693, 407] width 826 height 684
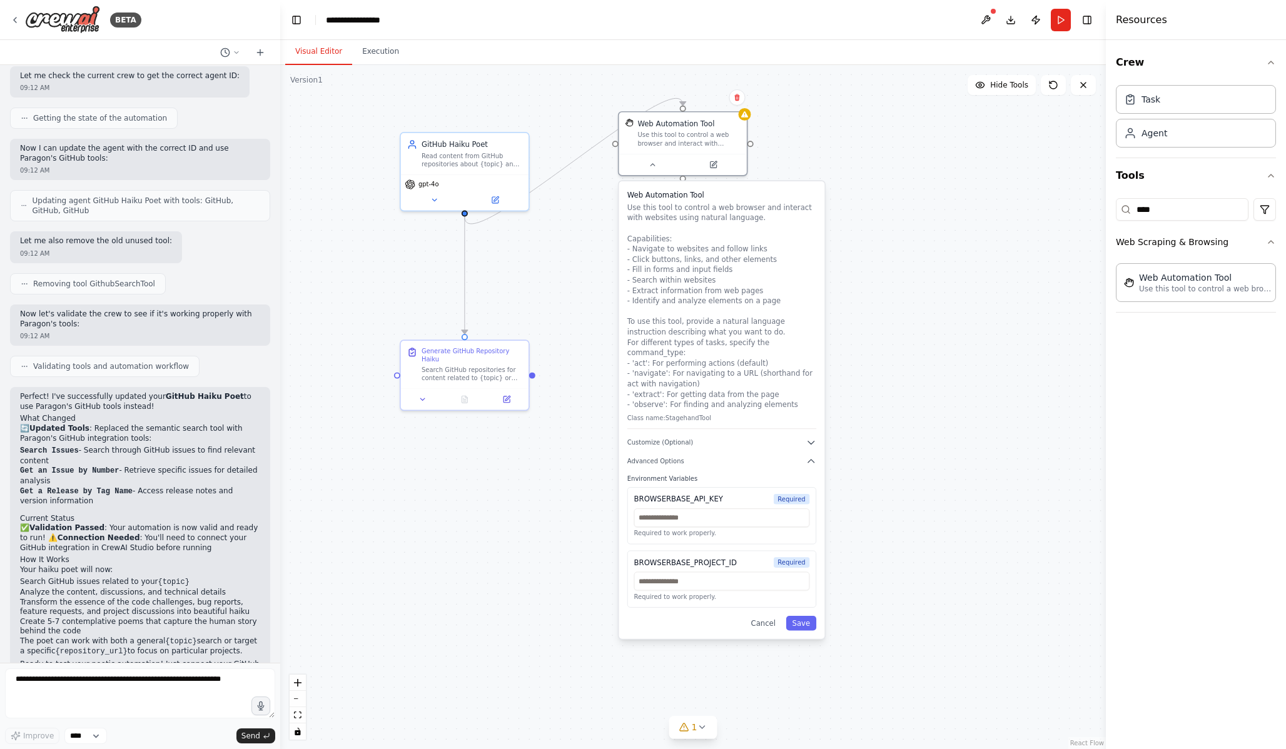
drag, startPoint x: 844, startPoint y: 304, endPoint x: 846, endPoint y: 365, distance: 60.7
click at [846, 365] on div ".deletable-edge-delete-btn { width: 20px; height: 20px; border: 0px solid #ffff…" at bounding box center [693, 407] width 826 height 684
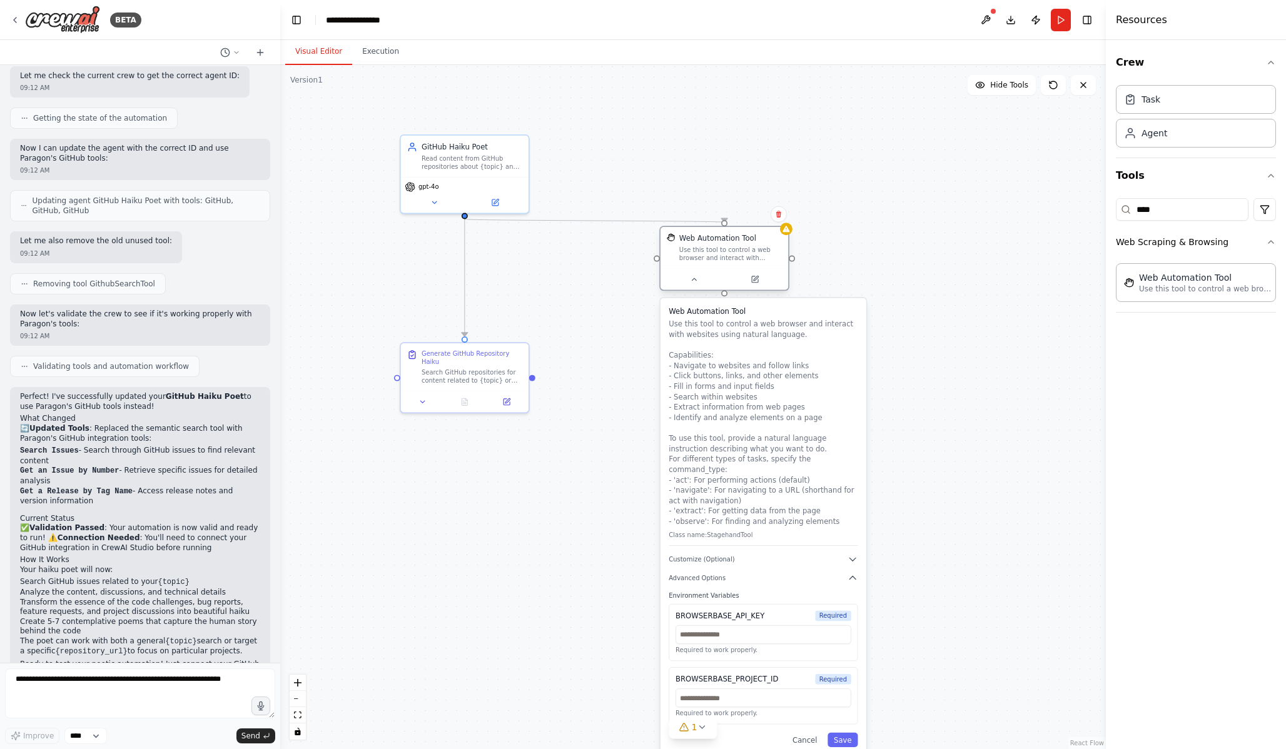
drag, startPoint x: 638, startPoint y: 141, endPoint x: 684, endPoint y: 259, distance: 126.7
click at [684, 259] on div "Use this tool to control a web browser and interact with websites using natural…" at bounding box center [730, 254] width 103 height 17
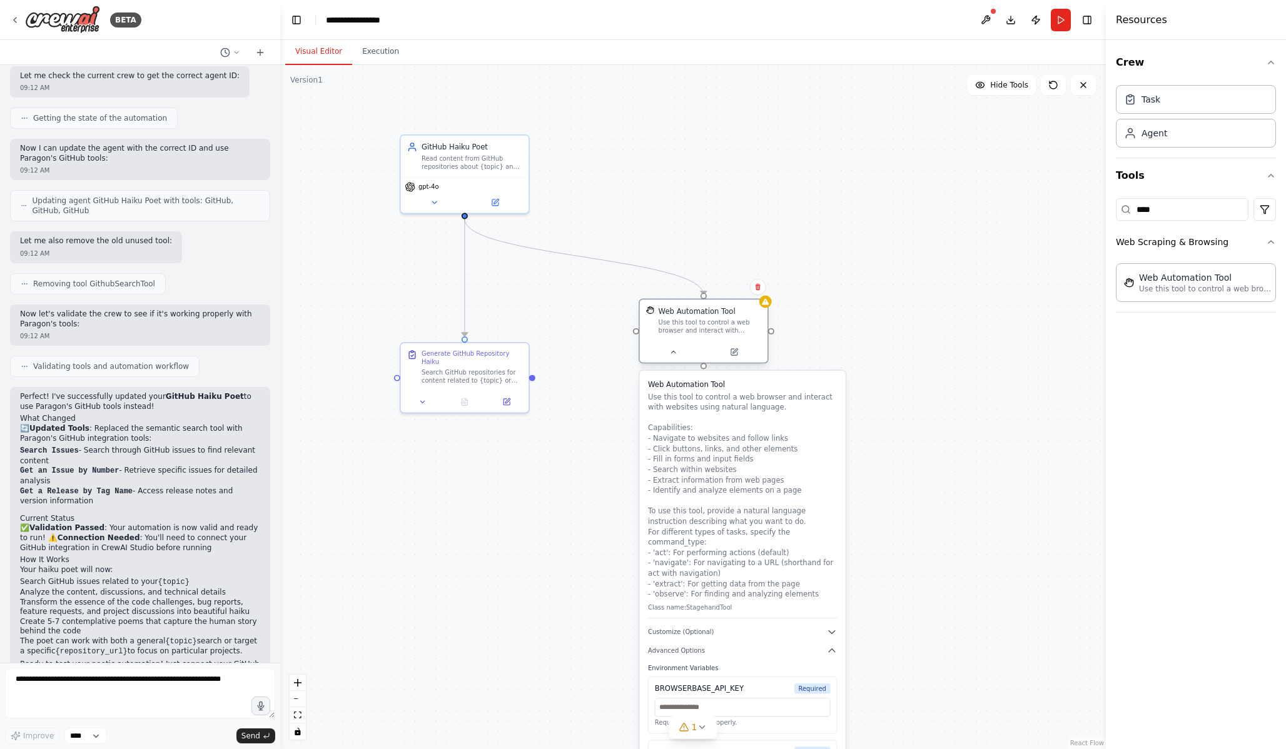
drag, startPoint x: 684, startPoint y: 255, endPoint x: 649, endPoint y: 360, distance: 111.4
click at [659, 335] on div "Use this tool to control a web browser and interact with websites using natural…" at bounding box center [710, 326] width 103 height 17
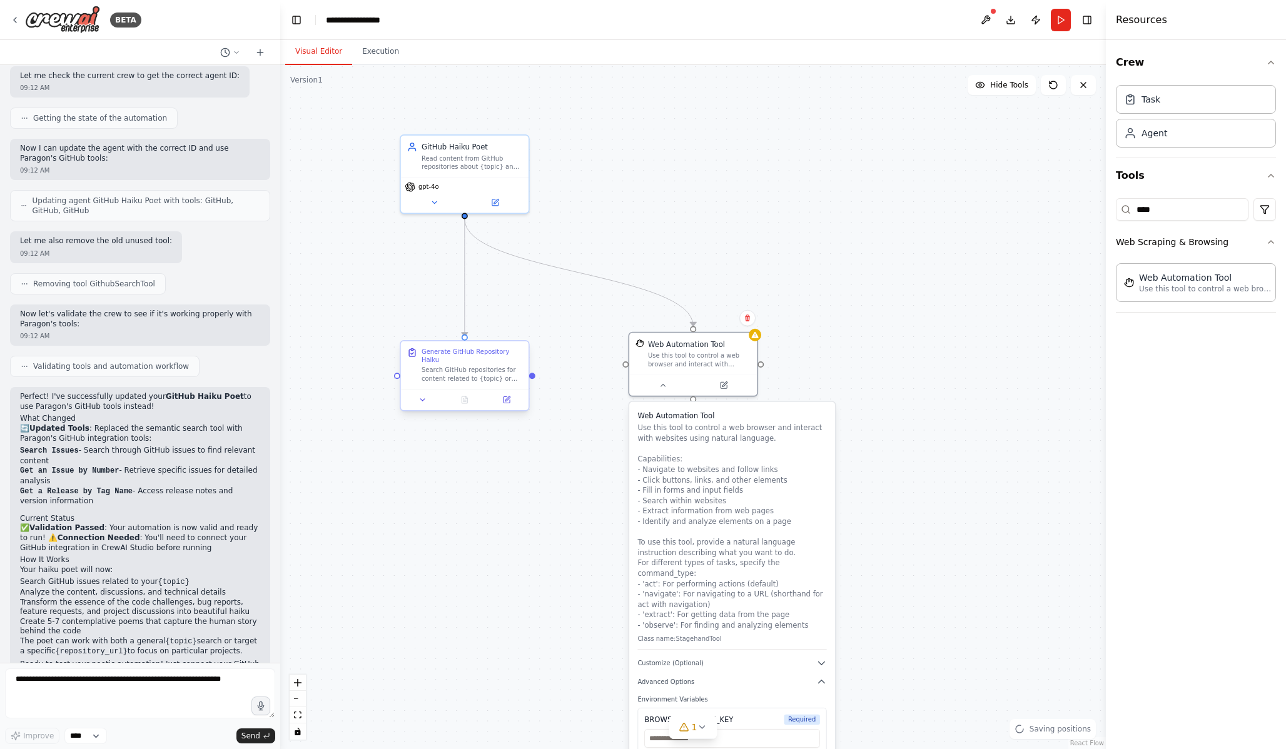
drag, startPoint x: 514, startPoint y: 367, endPoint x: 387, endPoint y: 367, distance: 127.0
click at [422, 367] on div "Search GitHub repositories for content related to {topic} or {repository_url}. …" at bounding box center [472, 375] width 101 height 17
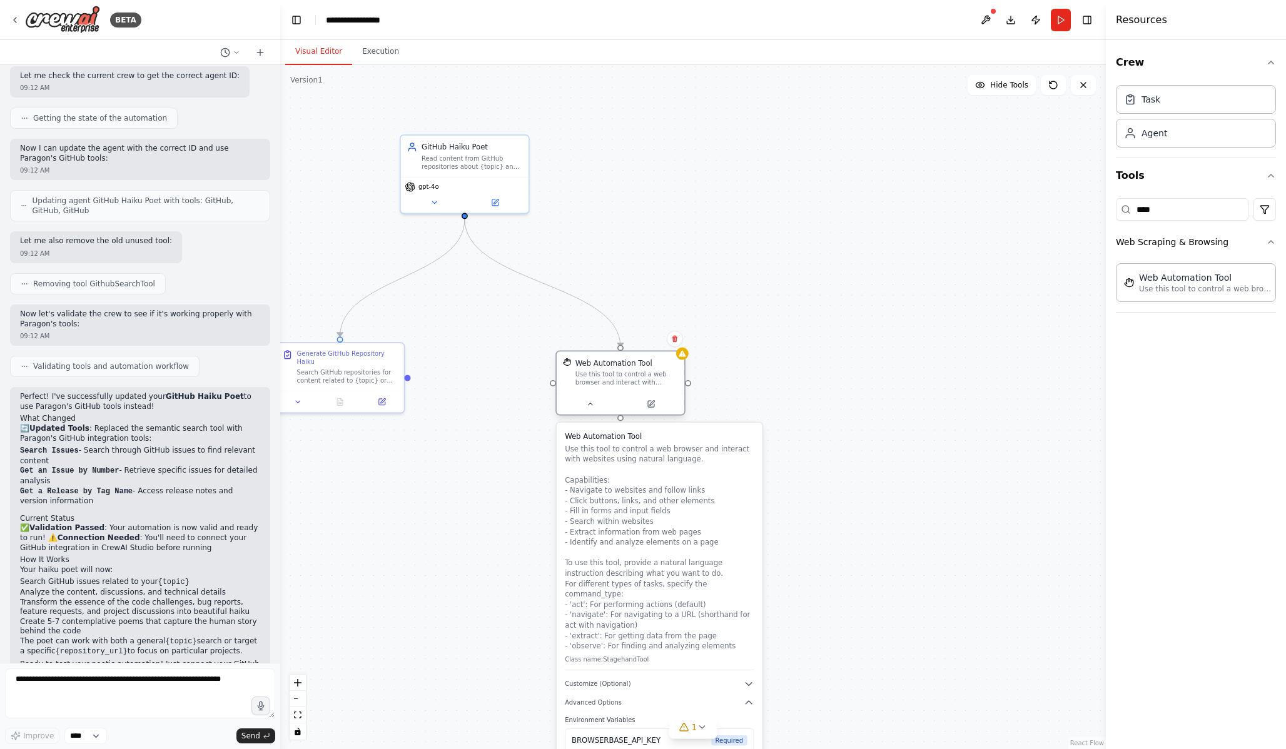
drag, startPoint x: 724, startPoint y: 356, endPoint x: 652, endPoint y: 380, distance: 76.0
click at [652, 380] on div "Use this tool to control a web browser and interact with websites using natural…" at bounding box center [627, 378] width 103 height 17
drag, startPoint x: 892, startPoint y: 283, endPoint x: 465, endPoint y: 213, distance: 432.2
click at [465, 213] on div "GitHub Haiku Poet Read content from GitHub repositories about {topic} and trans…" at bounding box center [691, 367] width 686 height 569
click at [669, 345] on button at bounding box center [675, 339] width 16 height 16
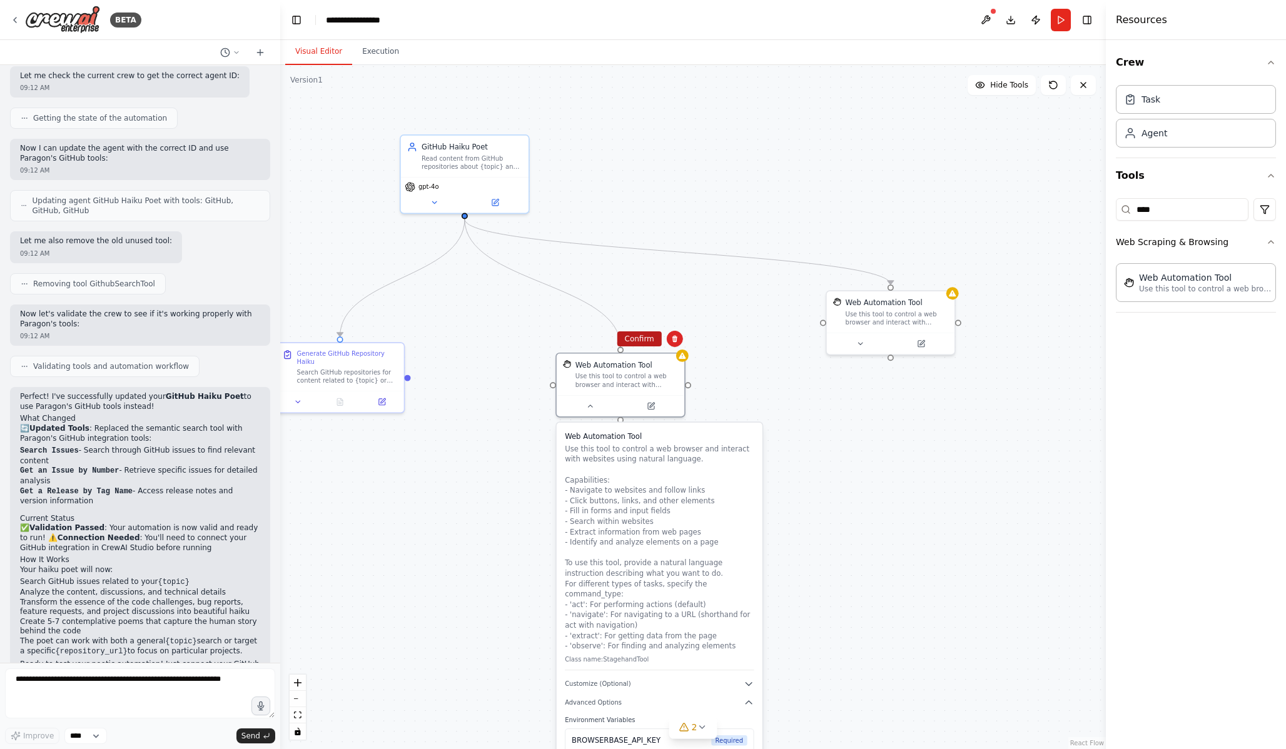
click at [652, 342] on button "Confirm" at bounding box center [639, 339] width 44 height 15
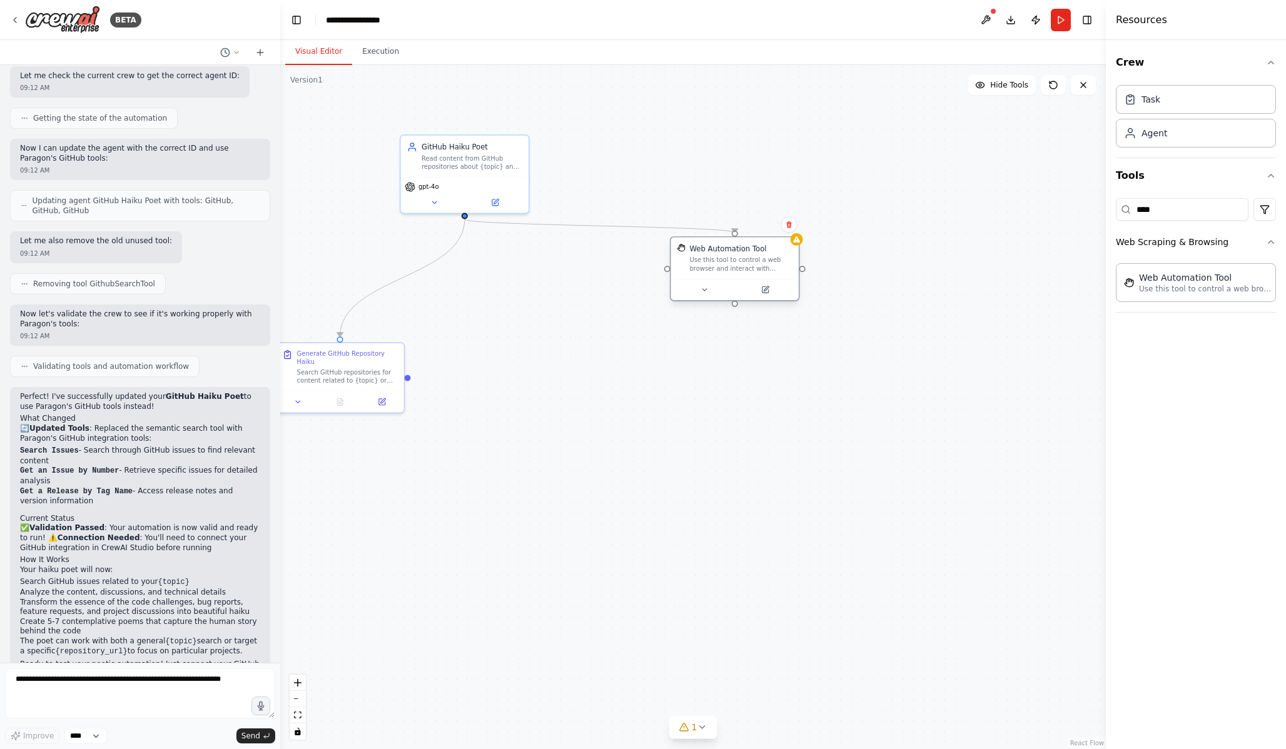
drag, startPoint x: 893, startPoint y: 322, endPoint x: 728, endPoint y: 273, distance: 172.2
click at [733, 272] on div "Use this tool to control a web browser and interact with websites using natural…" at bounding box center [740, 264] width 103 height 17
